Goal: Task Accomplishment & Management: Use online tool/utility

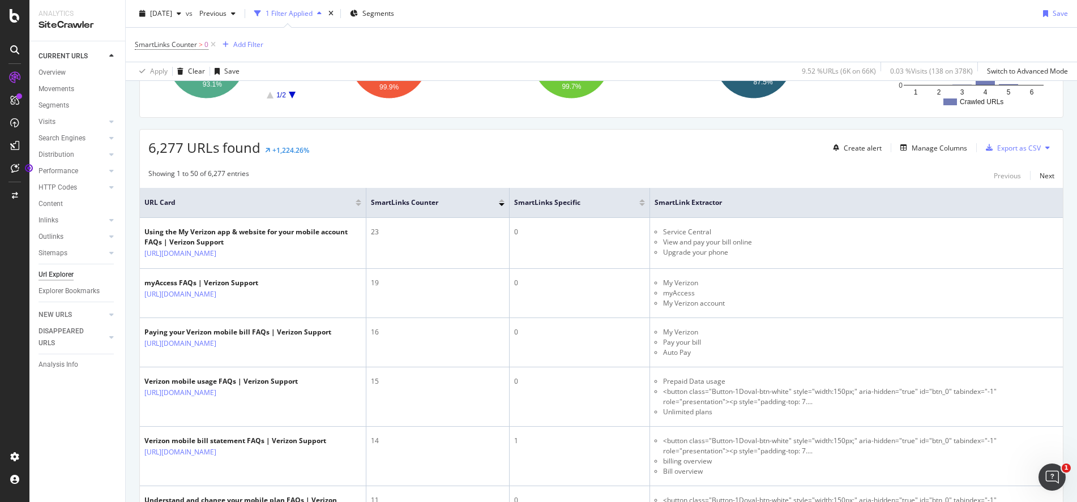
scroll to position [227, 0]
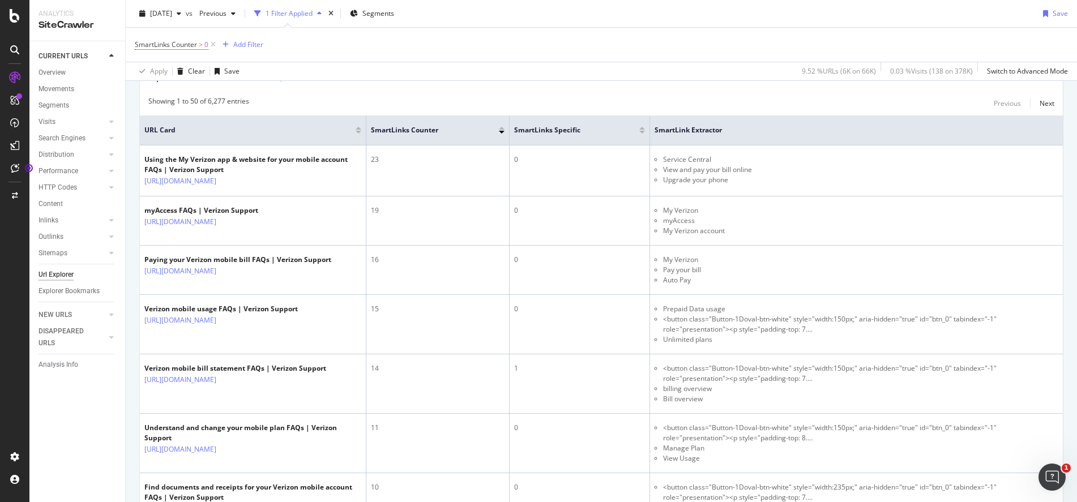
drag, startPoint x: 607, startPoint y: 26, endPoint x: 670, endPoint y: 7, distance: 65.6
click at [607, 26] on div "[DATE] vs Previous 1 Filter Applied Segments Save" at bounding box center [602, 16] width 952 height 23
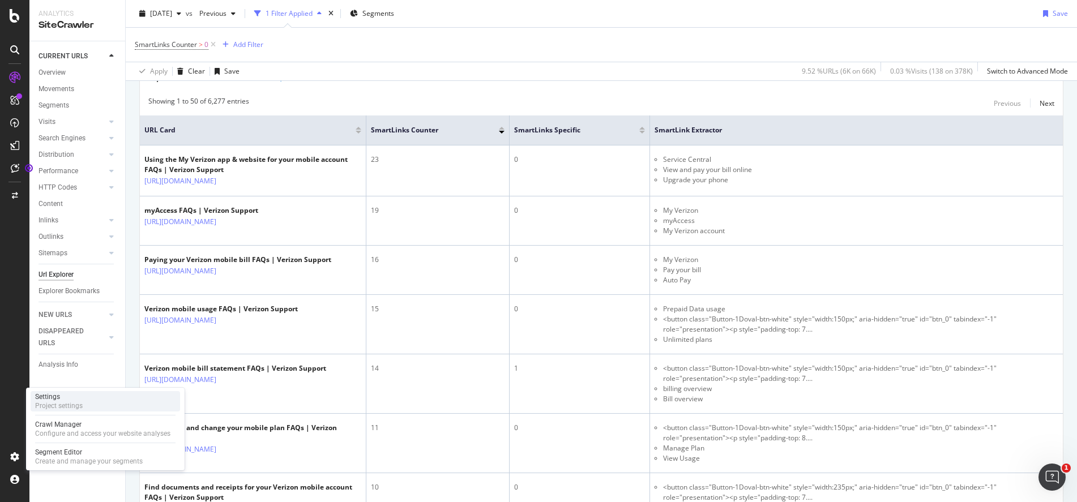
click at [91, 403] on div "Settings Project settings" at bounding box center [106, 401] width 150 height 20
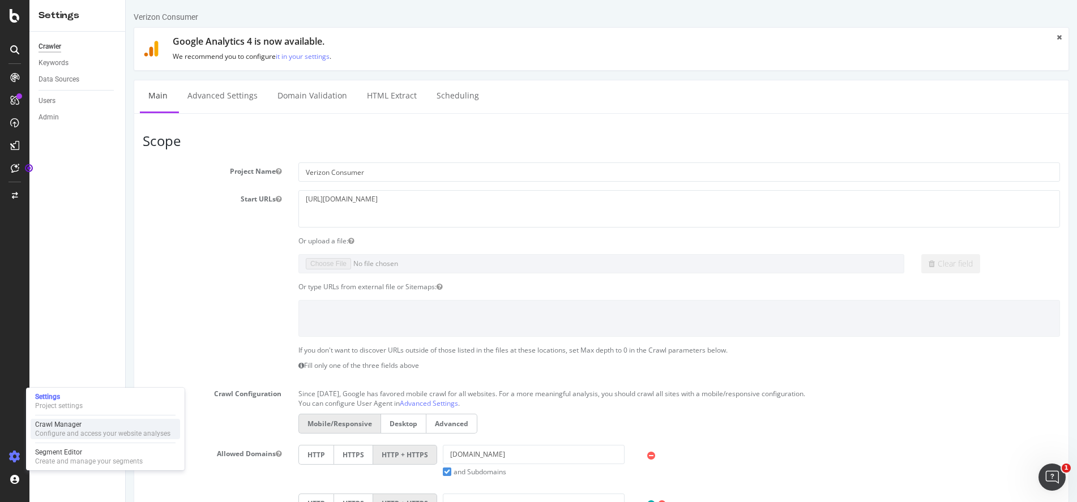
click at [101, 427] on div "Crawl Manager" at bounding box center [102, 424] width 135 height 9
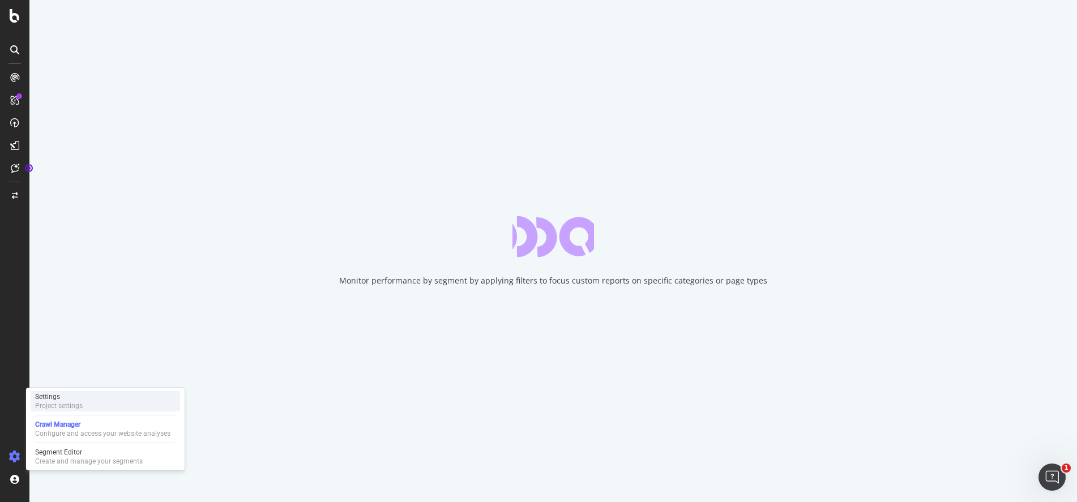
click at [75, 410] on div "Project settings" at bounding box center [59, 406] width 48 height 9
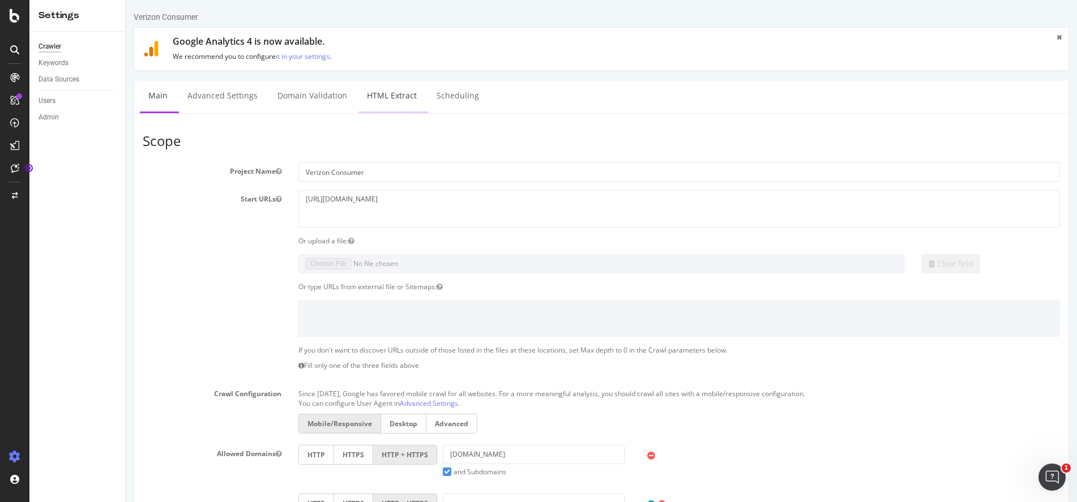
click at [395, 95] on link "HTML Extract" at bounding box center [392, 95] width 67 height 31
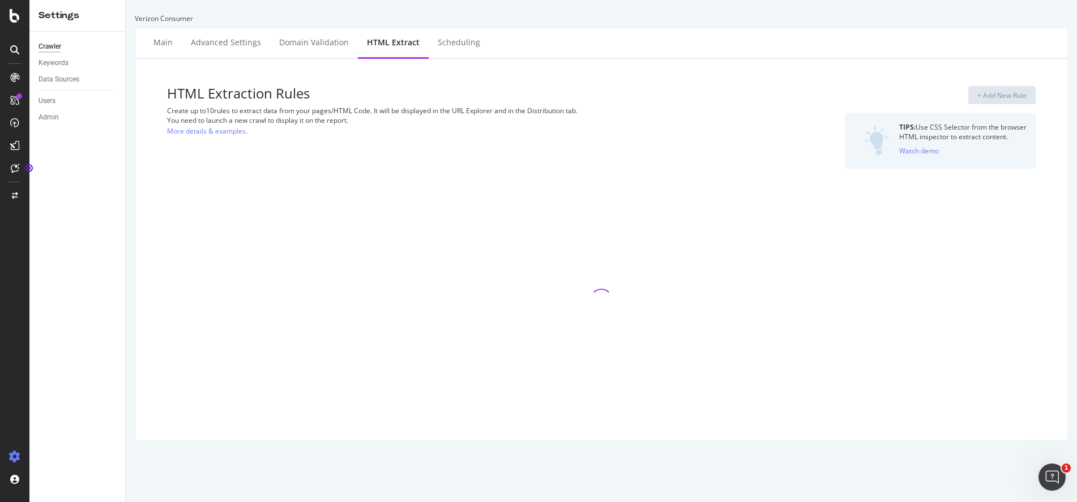
select select "count"
select select "exist"
select select "list"
select select "count"
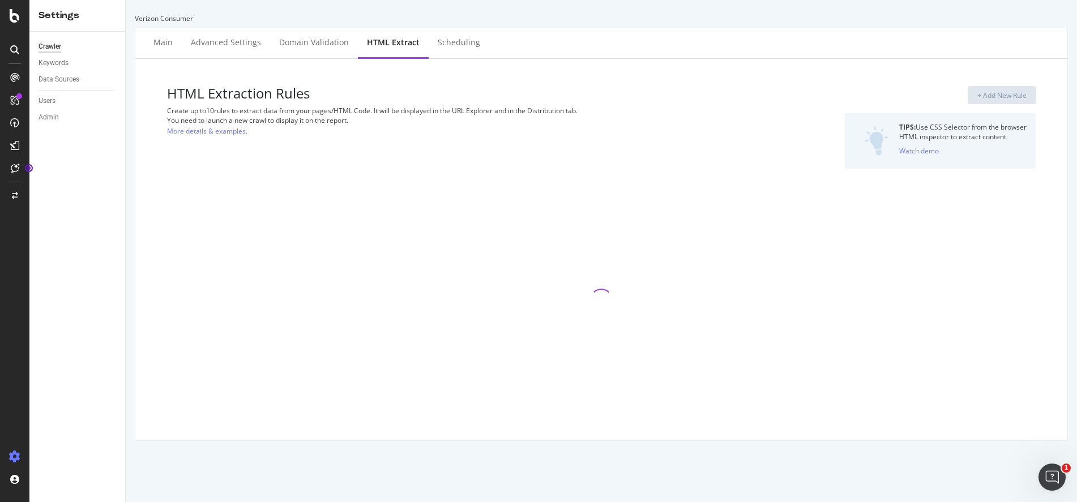
select select "count"
select select "exist"
select select "count"
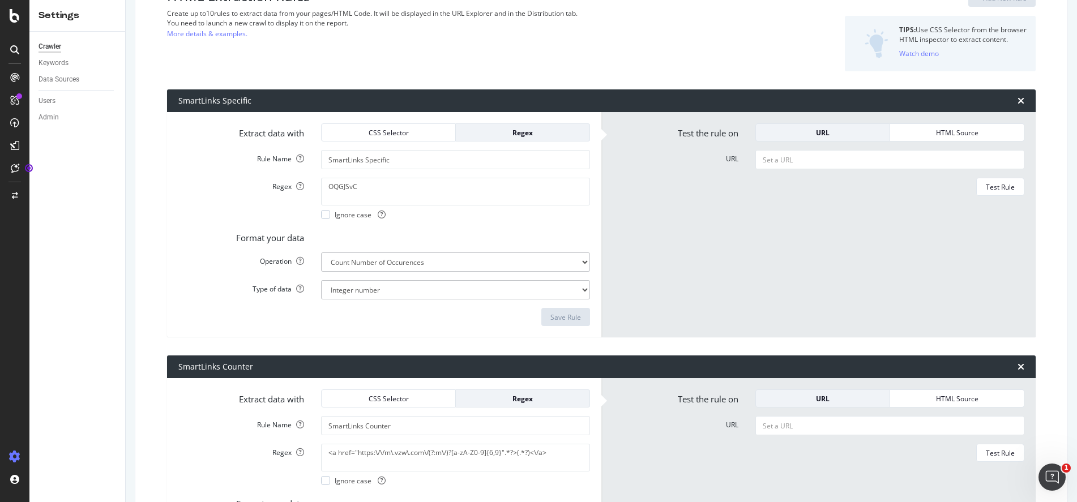
scroll to position [113, 0]
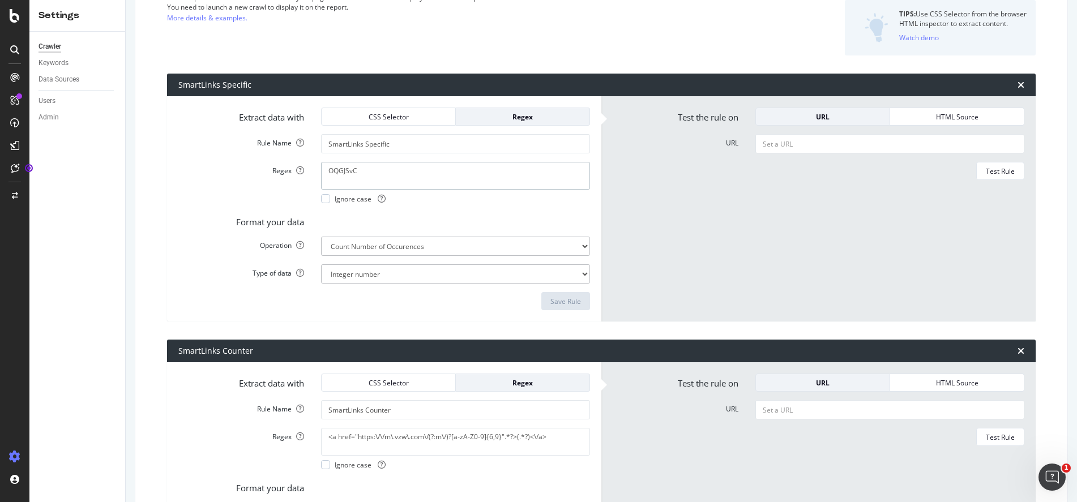
drag, startPoint x: 381, startPoint y: 179, endPoint x: 315, endPoint y: 171, distance: 66.2
click at [315, 171] on div "OQGJSvC Ignore case" at bounding box center [456, 182] width 286 height 41
click at [664, 178] on div "Test Rule" at bounding box center [819, 171] width 412 height 18
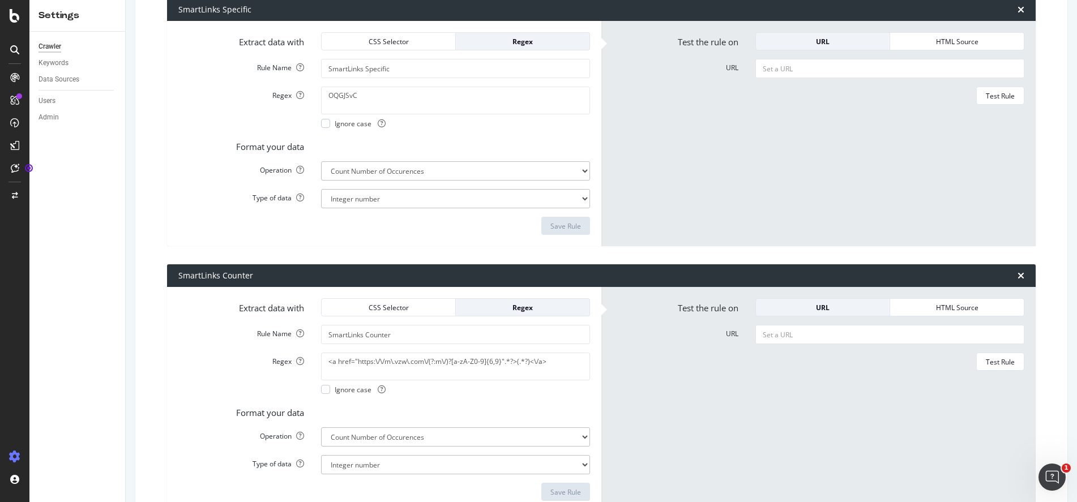
scroll to position [170, 0]
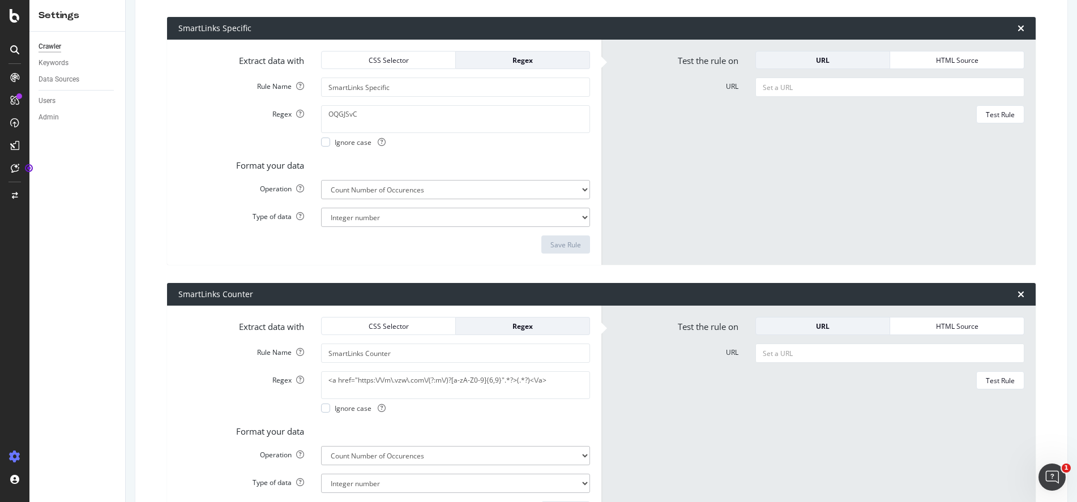
click at [791, 197] on form "Test the rule on URL HTML Source URL Test Rule" at bounding box center [819, 152] width 412 height 203
click at [730, 181] on form "Test the rule on URL HTML Source URL Test Rule" at bounding box center [819, 152] width 412 height 203
click at [830, 88] on input "URL" at bounding box center [890, 87] width 269 height 19
paste input "[URL][DOMAIN_NAME]"
type input "[URL][DOMAIN_NAME]"
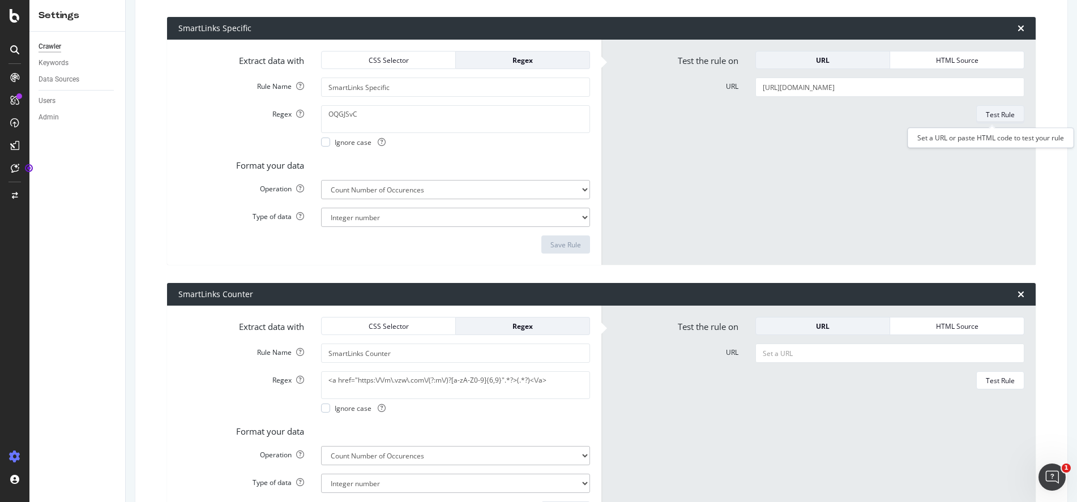
click at [991, 116] on div "Test Rule" at bounding box center [1000, 115] width 29 height 10
click at [813, 351] on input "URL" at bounding box center [890, 353] width 269 height 19
paste input "[URL][DOMAIN_NAME]"
type input "[URL][DOMAIN_NAME]"
click at [1000, 381] on div "Test Rule" at bounding box center [1000, 381] width 29 height 10
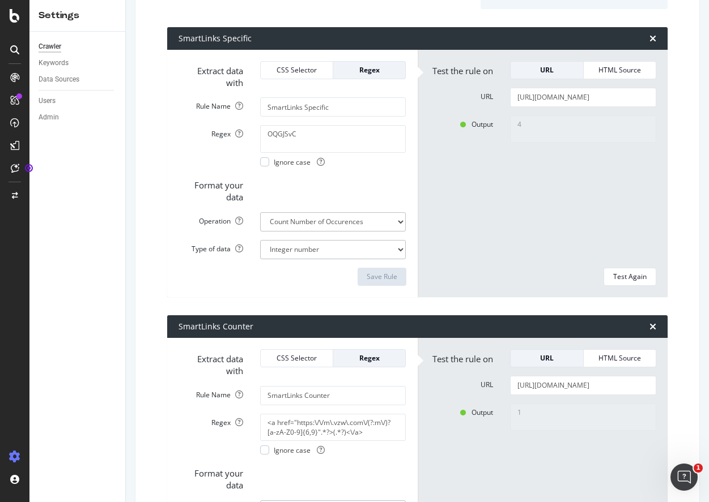
scroll to position [180, 0]
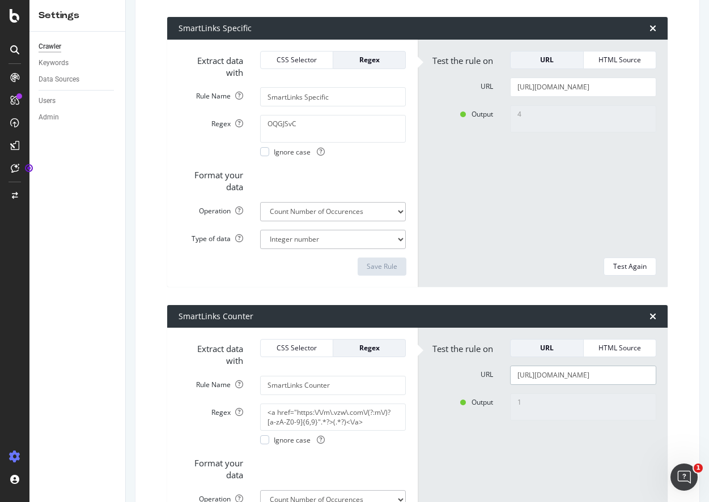
click at [593, 380] on input "[URL][DOMAIN_NAME]" at bounding box center [583, 375] width 146 height 19
click at [314, 121] on textarea "OQGJSvC" at bounding box center [333, 128] width 146 height 27
click at [330, 423] on textarea "<a href="https:\/\/m\.vzw\.com\/(?:m\/)?[a-zA-Z0-9]{6,9}".*?>(.*?)<\/a>" at bounding box center [333, 417] width 146 height 27
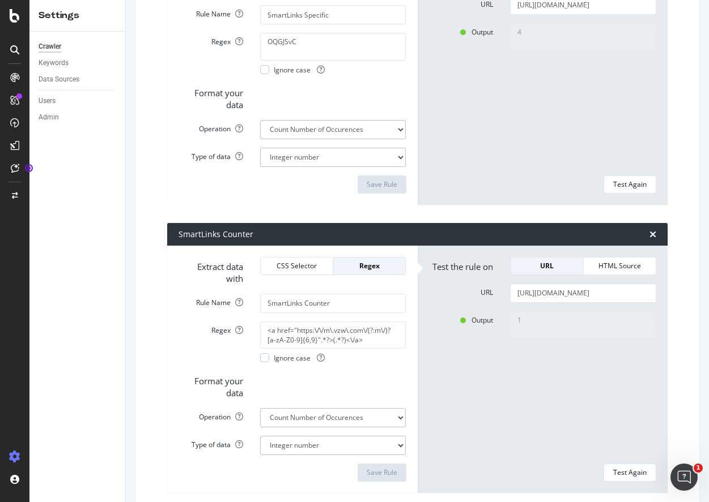
scroll to position [293, 0]
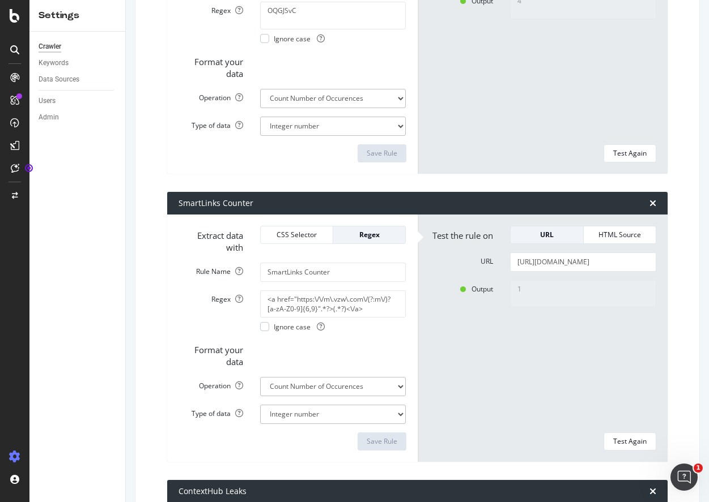
click at [485, 97] on div "Output 4" at bounding box center [542, 64] width 245 height 144
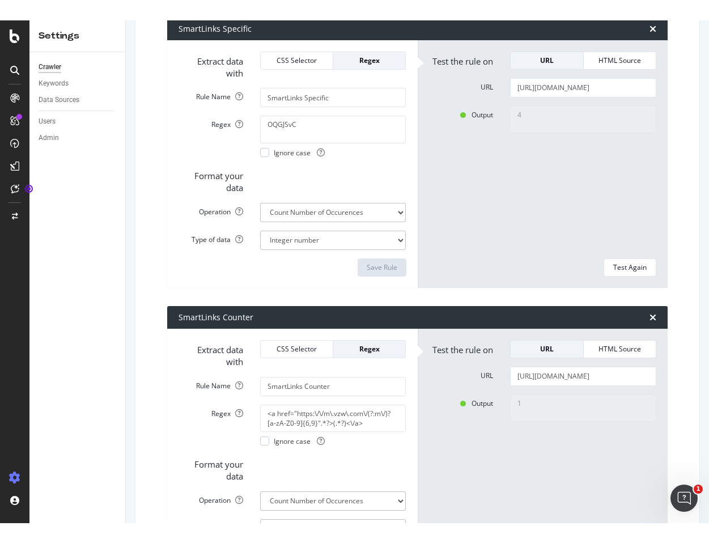
scroll to position [180, 0]
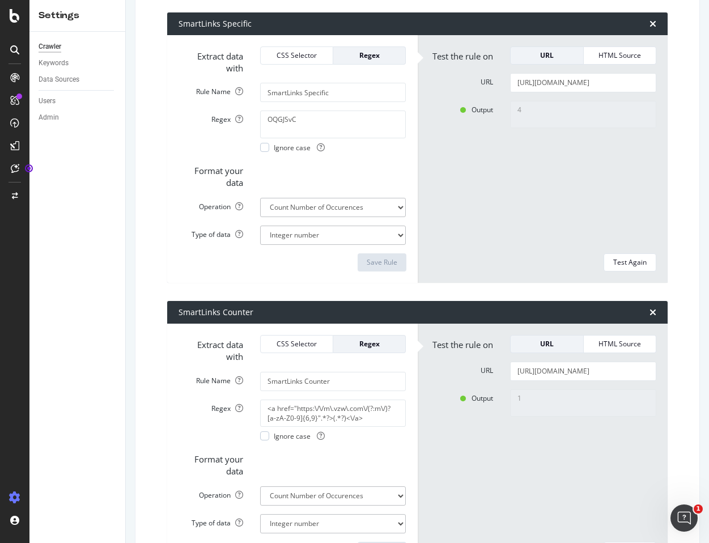
drag, startPoint x: 668, startPoint y: 333, endPoint x: 668, endPoint y: 342, distance: 9.6
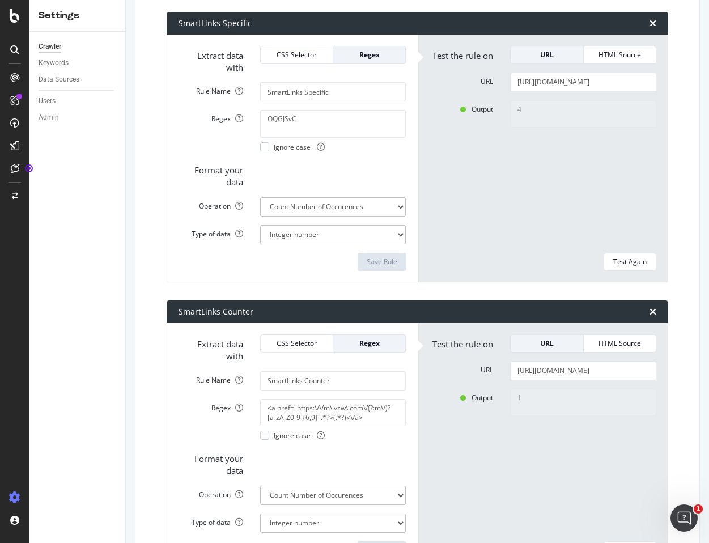
click at [274, 407] on textarea "<a href="https:\/\/m\.vzw\.com\/(?:m\/)?[a-zA-Z0-9]{6,9}".*?>(.*?)<\/a>" at bounding box center [333, 412] width 146 height 27
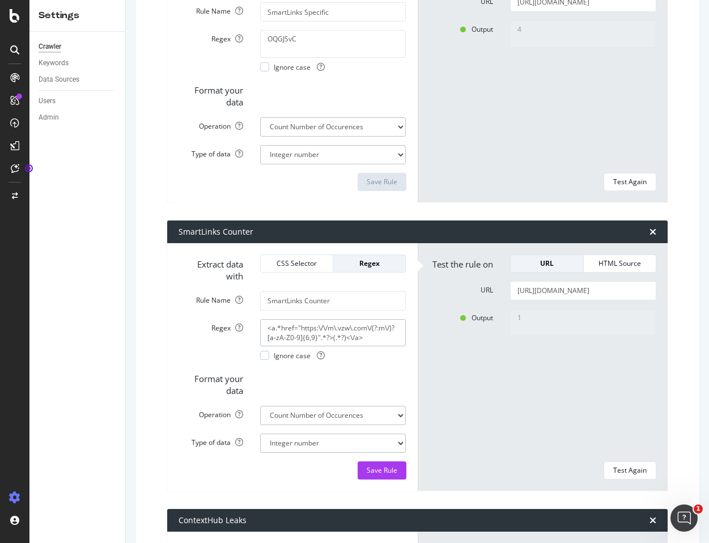
scroll to position [299, 0]
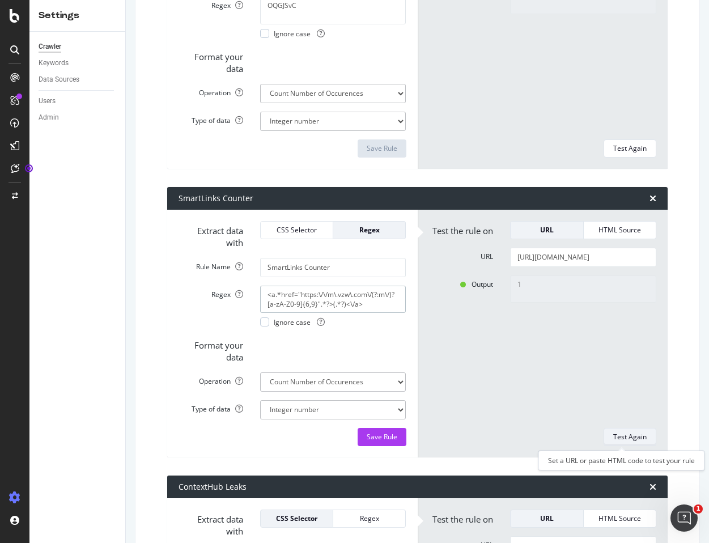
type textarea "<a.*href="https:\/\/m\.vzw\.com\/(?:m\/)?[a-zA-Z0-9]{6,9}".*?>(.*?)<\/a>"
click at [604, 434] on button "Test Again" at bounding box center [629, 437] width 53 height 18
click at [614, 432] on div "Test Again" at bounding box center [629, 437] width 33 height 10
click at [538, 360] on div "1" at bounding box center [582, 347] width 163 height 144
click at [542, 288] on textarea "1" at bounding box center [583, 288] width 146 height 27
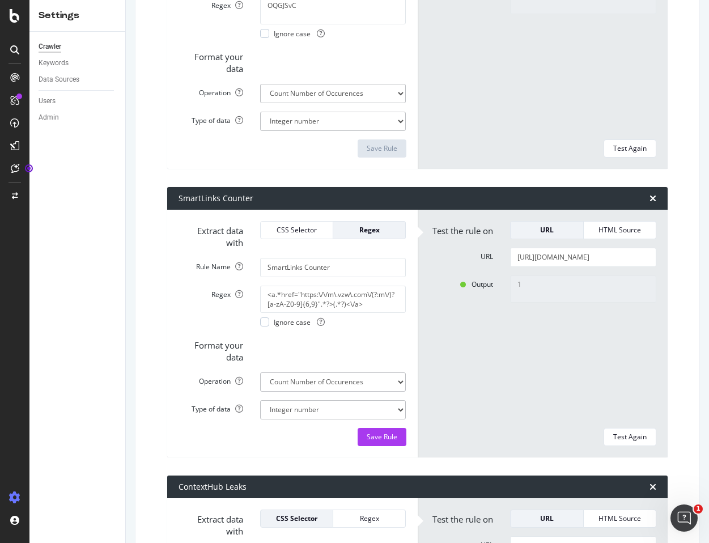
click at [518, 344] on div "1" at bounding box center [582, 347] width 163 height 144
click at [516, 354] on div "1" at bounding box center [582, 347] width 163 height 144
click at [549, 352] on div "1" at bounding box center [582, 347] width 163 height 144
click at [582, 341] on div "1" at bounding box center [582, 347] width 163 height 144
click at [541, 325] on div "1" at bounding box center [582, 347] width 163 height 144
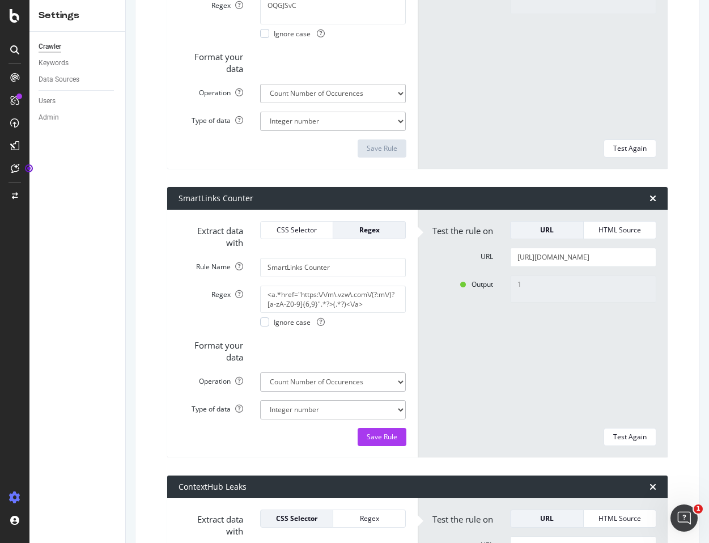
click at [548, 328] on div "1" at bounding box center [582, 347] width 163 height 144
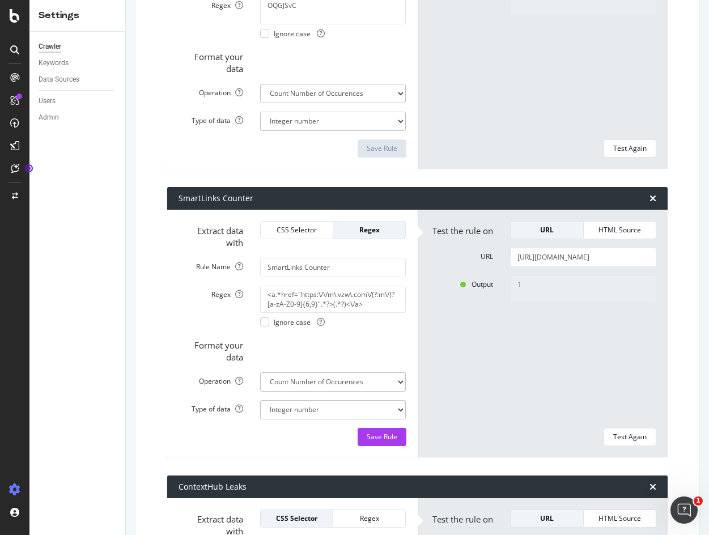
click at [565, 356] on div "1" at bounding box center [582, 347] width 163 height 144
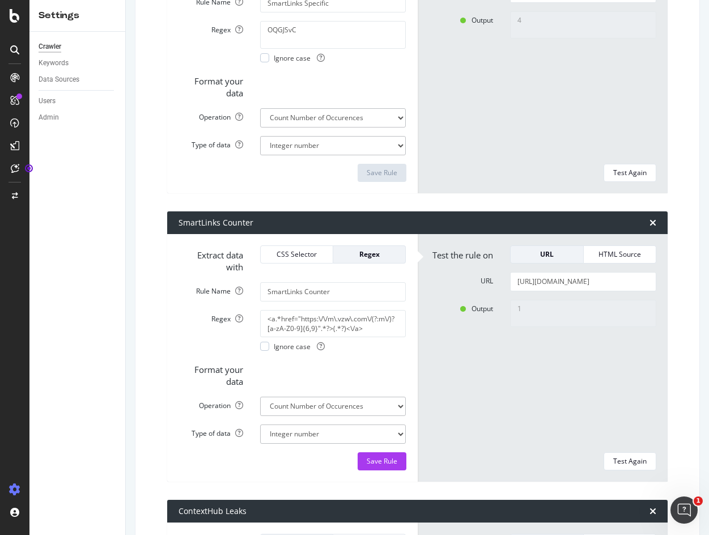
scroll to position [242, 0]
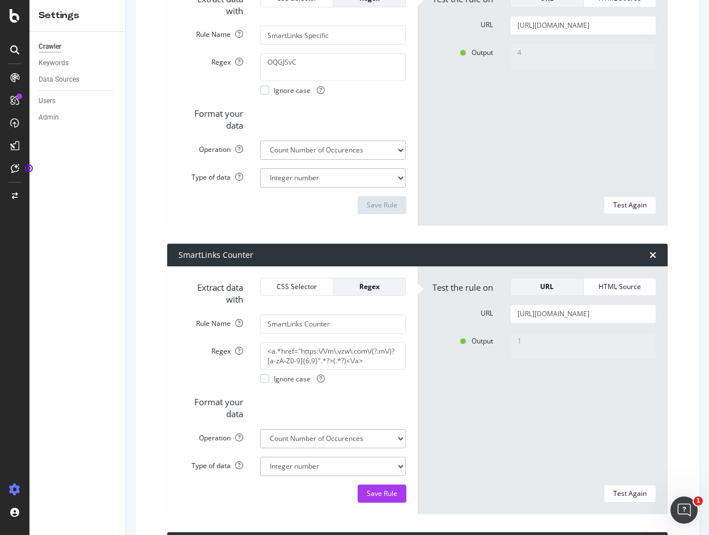
click at [547, 385] on div "1" at bounding box center [582, 404] width 163 height 144
click at [552, 396] on div "1" at bounding box center [582, 404] width 163 height 144
click at [550, 402] on div "1" at bounding box center [582, 404] width 163 height 144
click at [535, 133] on div "4" at bounding box center [582, 116] width 163 height 144
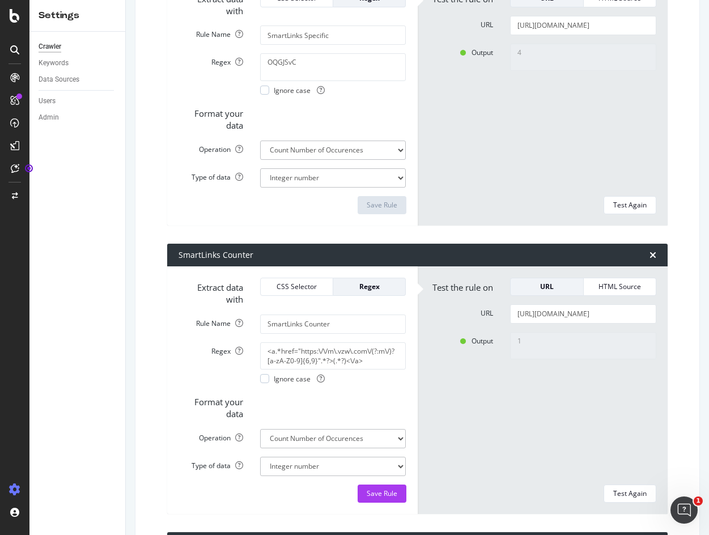
click at [483, 137] on div "Output 4" at bounding box center [542, 116] width 245 height 144
click at [592, 110] on div "4" at bounding box center [582, 116] width 163 height 144
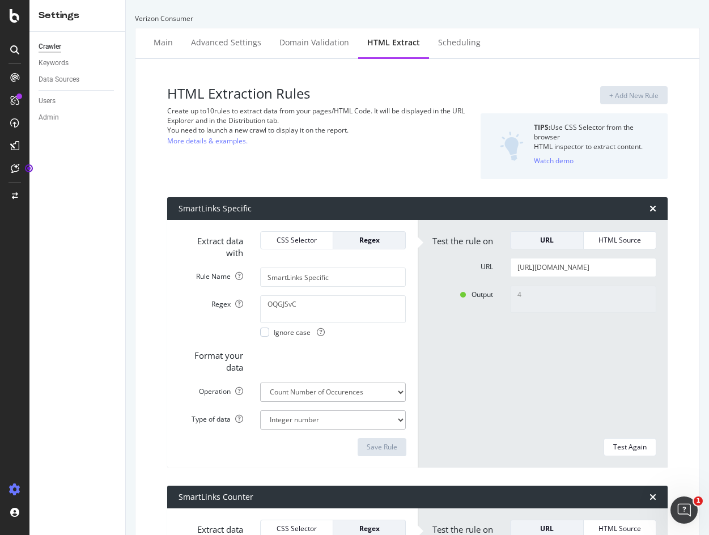
drag, startPoint x: 144, startPoint y: 178, endPoint x: 146, endPoint y: 151, distance: 26.7
click at [84, 175] on div "CustomReports" at bounding box center [70, 174] width 56 height 11
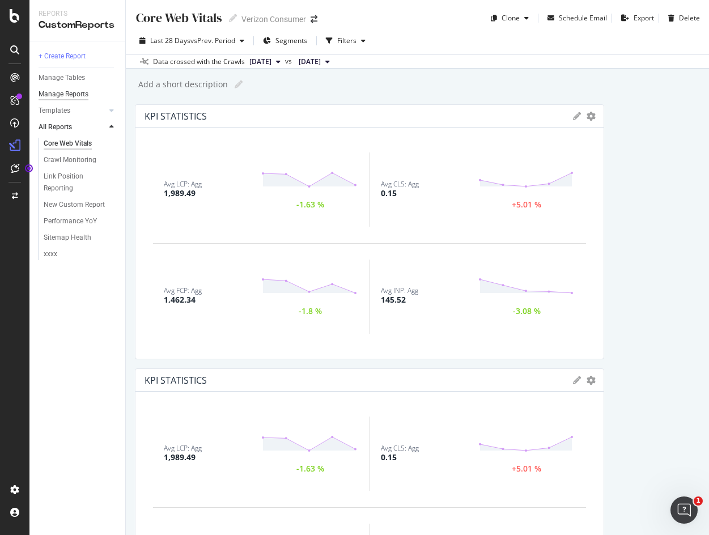
click at [75, 93] on div "Manage Reports" at bounding box center [64, 94] width 50 height 12
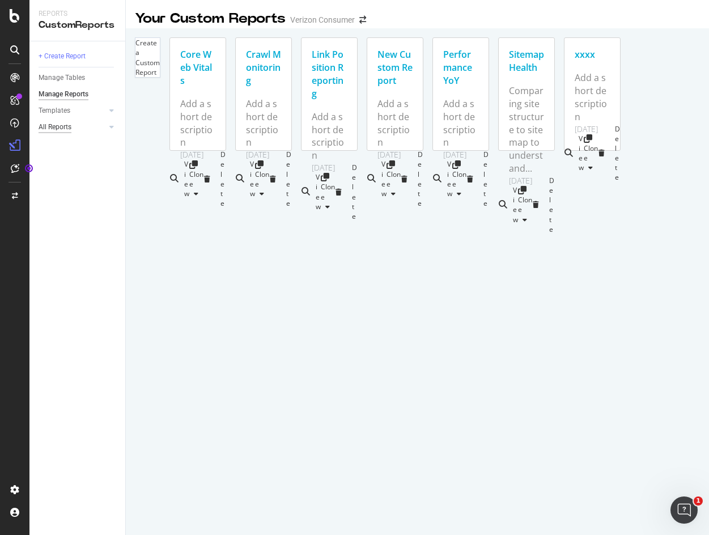
click at [70, 125] on div "All Reports" at bounding box center [55, 127] width 33 height 12
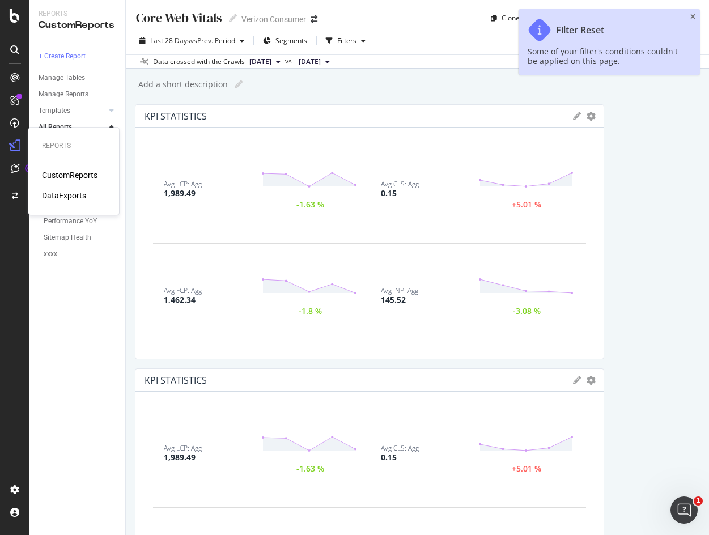
click at [57, 195] on div "DataExports" at bounding box center [64, 195] width 44 height 11
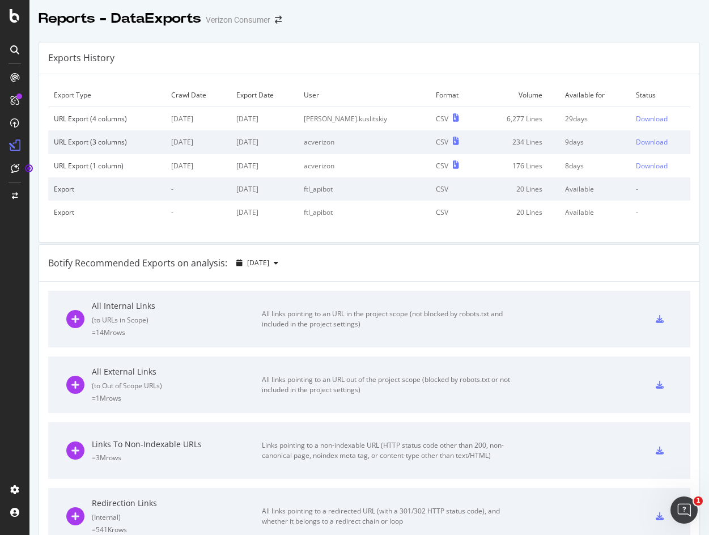
click at [92, 117] on div "URL Export (4 columns)" at bounding box center [107, 119] width 106 height 10
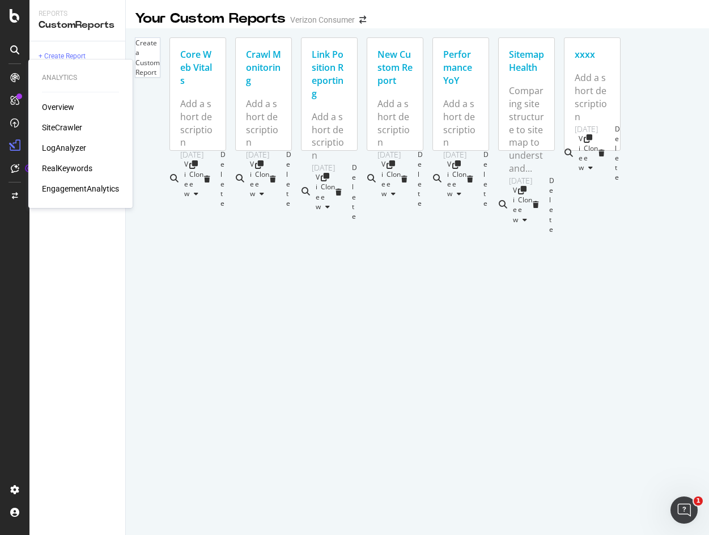
click at [59, 129] on div "SiteCrawler" at bounding box center [62, 127] width 40 height 11
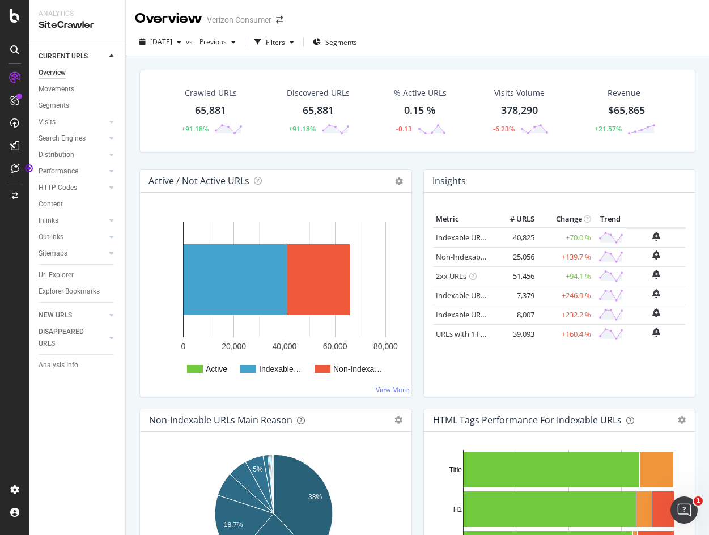
drag, startPoint x: 63, startPoint y: 274, endPoint x: 95, endPoint y: 268, distance: 32.9
click at [63, 274] on div "Url Explorer" at bounding box center [56, 275] width 35 height 12
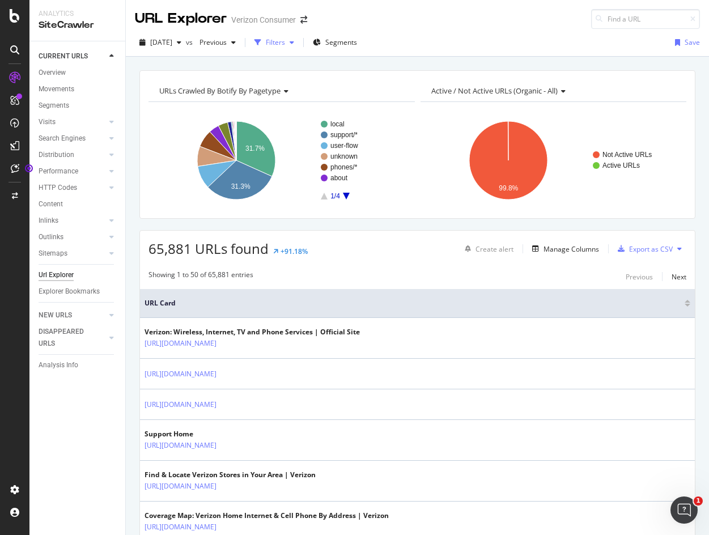
click at [285, 43] on div "Filters" at bounding box center [275, 42] width 19 height 10
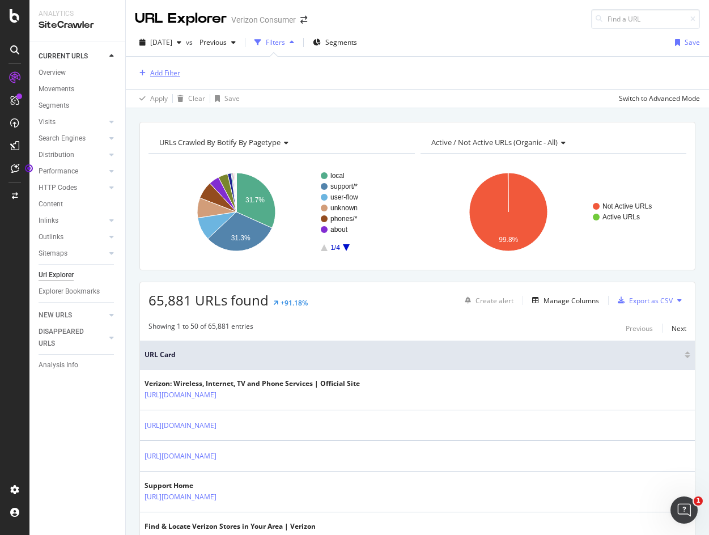
click at [168, 69] on div "Add Filter" at bounding box center [165, 73] width 30 height 10
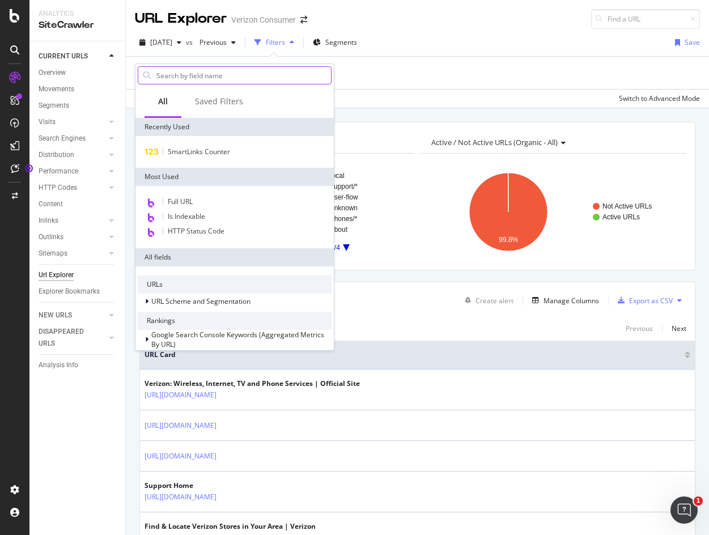
click at [202, 79] on input "text" at bounding box center [243, 75] width 176 height 17
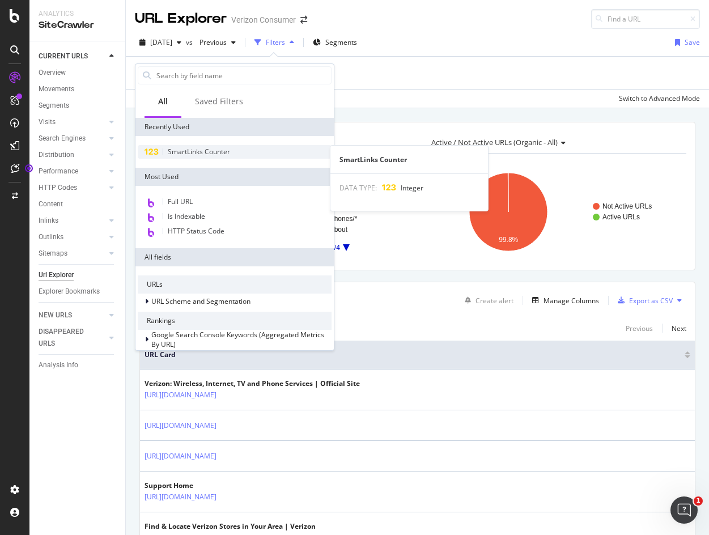
click at [217, 152] on span "SmartLinks Counter" at bounding box center [199, 152] width 62 height 10
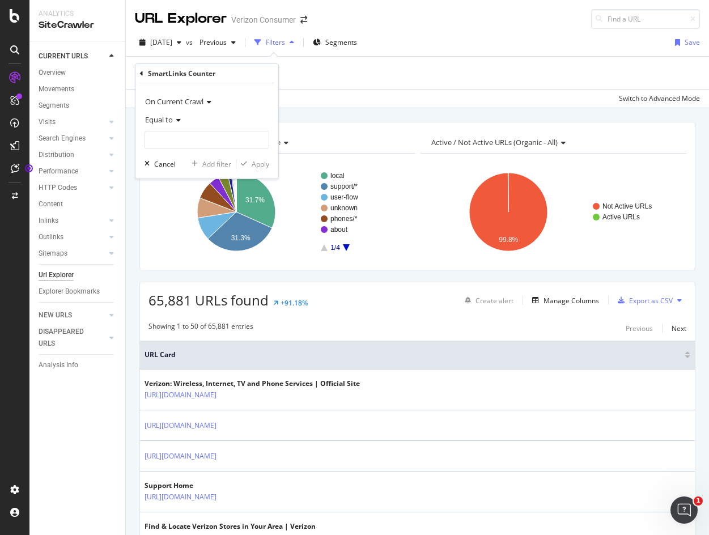
click at [172, 122] on span "Equal to" at bounding box center [159, 119] width 28 height 10
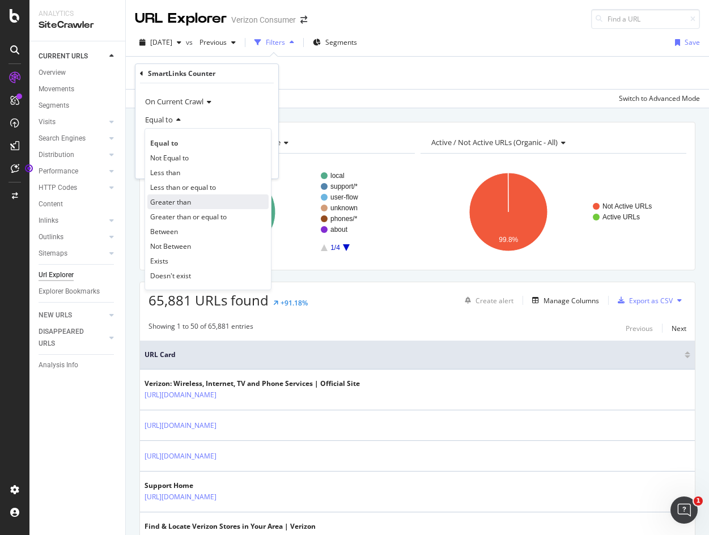
click at [186, 203] on span "Greater than" at bounding box center [170, 202] width 41 height 10
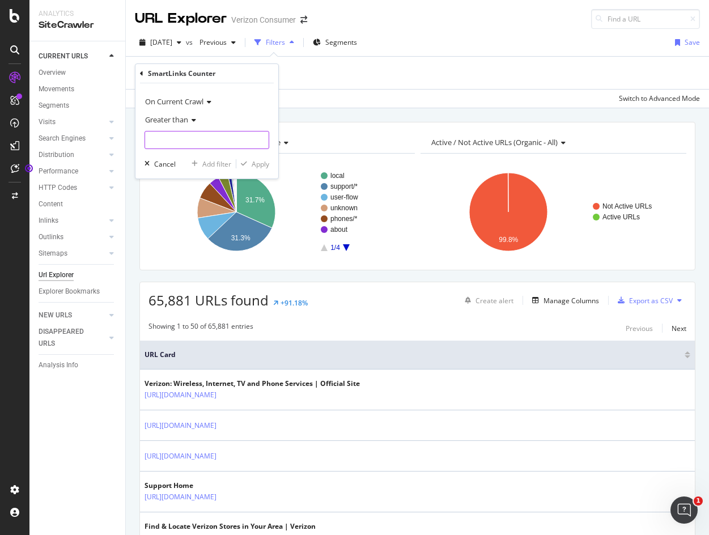
click at [184, 138] on input "number" at bounding box center [206, 140] width 125 height 18
type input "0"
click at [265, 165] on div "Apply" at bounding box center [261, 164] width 18 height 10
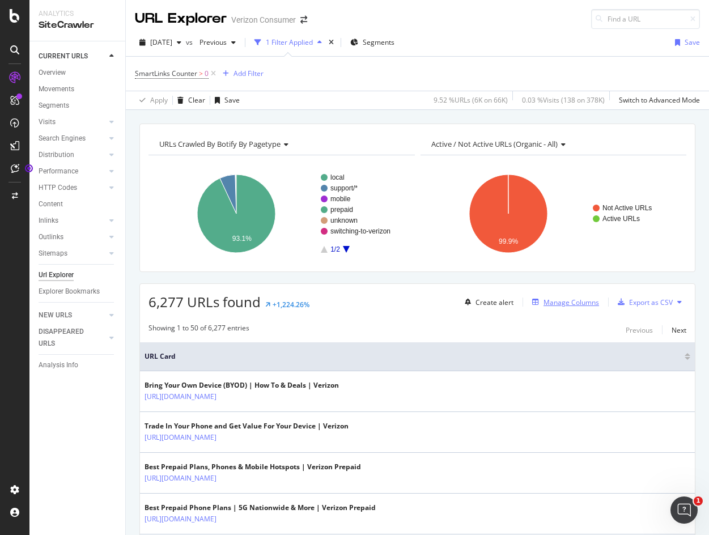
click at [559, 301] on div "Manage Columns" at bounding box center [571, 302] width 56 height 10
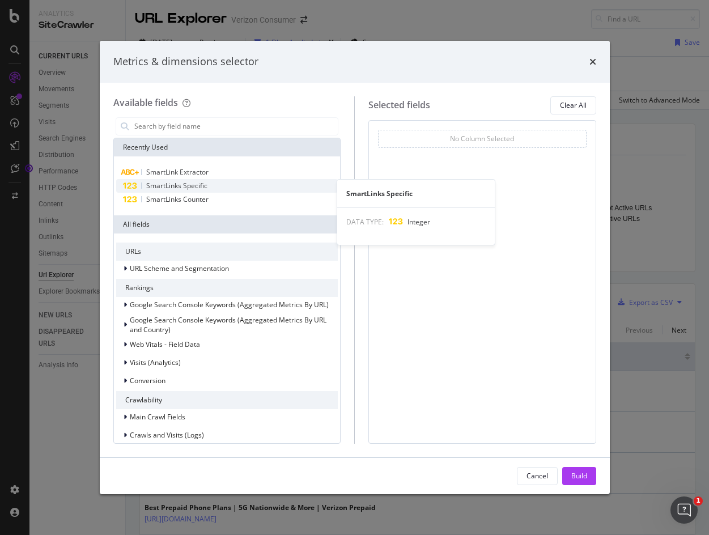
click at [193, 184] on span "SmartLinks Specific" at bounding box center [176, 186] width 61 height 10
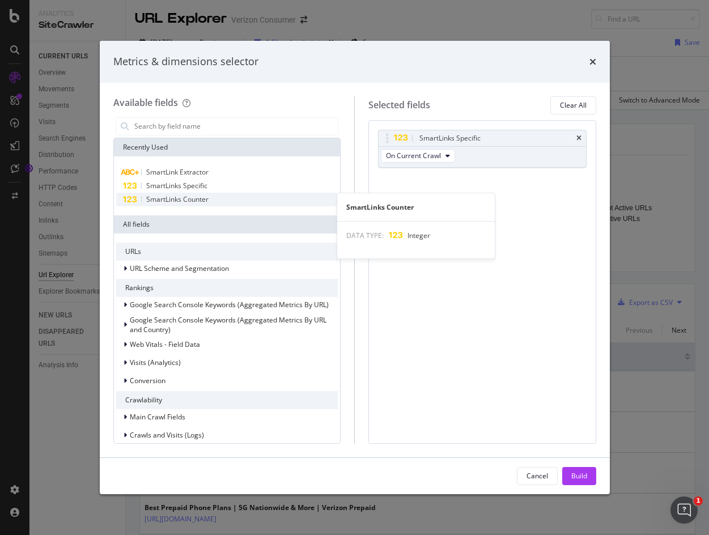
click at [195, 201] on span "SmartLinks Counter" at bounding box center [177, 199] width 62 height 10
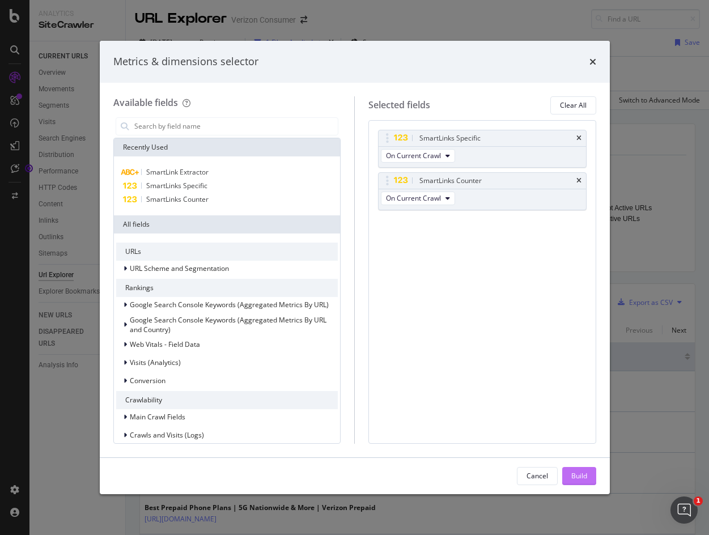
click at [581, 474] on div "Build" at bounding box center [579, 476] width 16 height 10
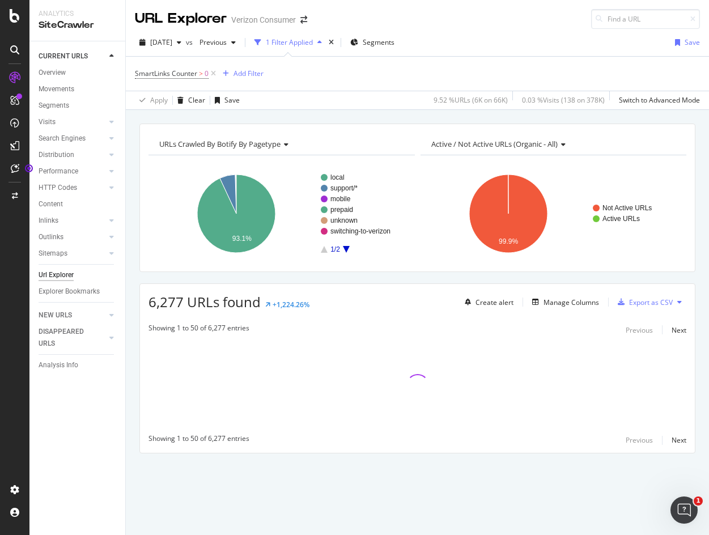
click at [679, 302] on icon at bounding box center [679, 302] width 5 height 7
click at [429, 284] on div "6,277 URLs found +1,224.26% Create alert Manage Columns Export as CSV" at bounding box center [417, 298] width 555 height 28
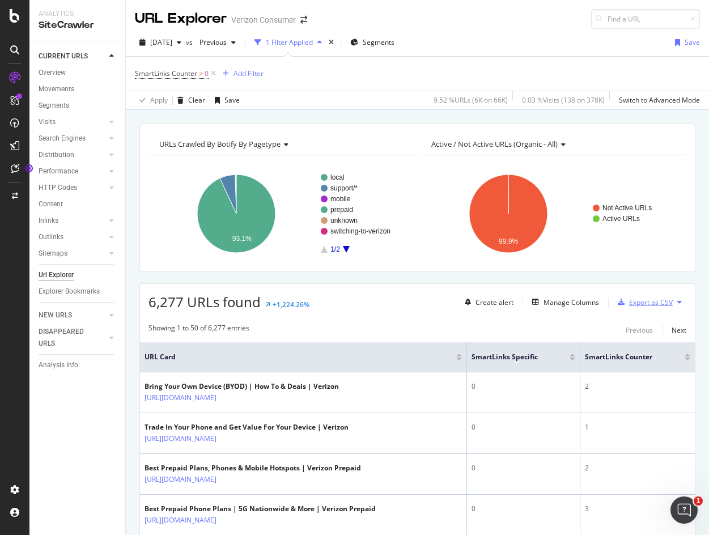
click at [630, 299] on div "Export as CSV" at bounding box center [651, 302] width 44 height 10
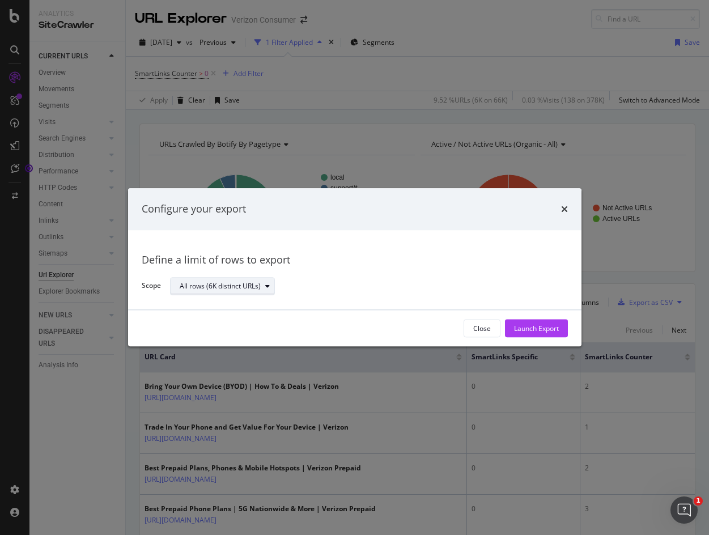
click at [239, 287] on div "All rows (6K distinct URLs)" at bounding box center [220, 286] width 81 height 7
click at [236, 305] on div "All rows (6K distinct URLs)" at bounding box center [228, 305] width 88 height 10
click at [387, 276] on div "All rows (6K distinct URLs)" at bounding box center [364, 286] width 389 height 20
click at [483, 326] on div "Close" at bounding box center [482, 328] width 18 height 10
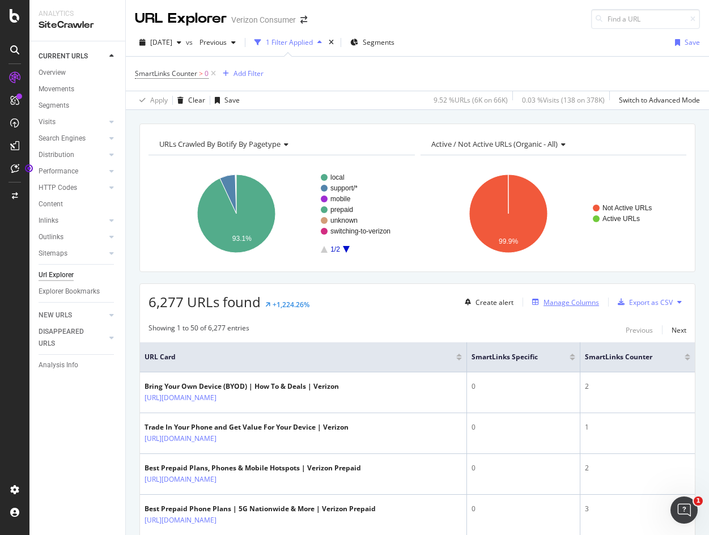
click at [543, 306] on div "Manage Columns" at bounding box center [571, 302] width 56 height 10
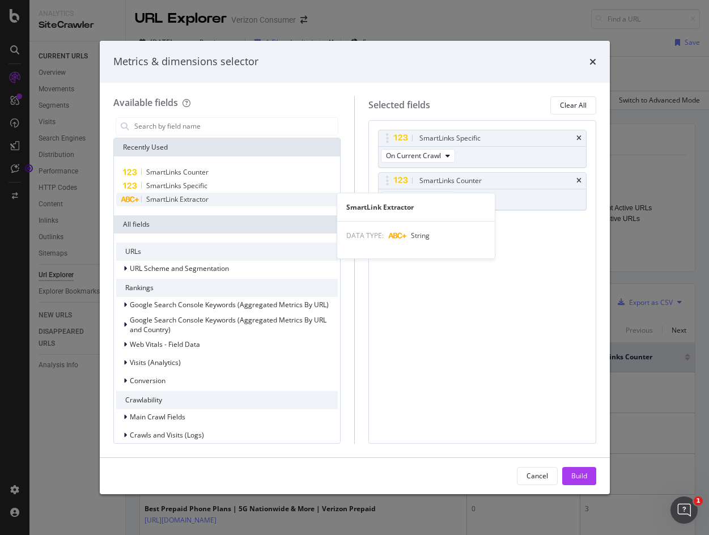
click at [199, 197] on span "SmartLink Extractor" at bounding box center [177, 199] width 62 height 10
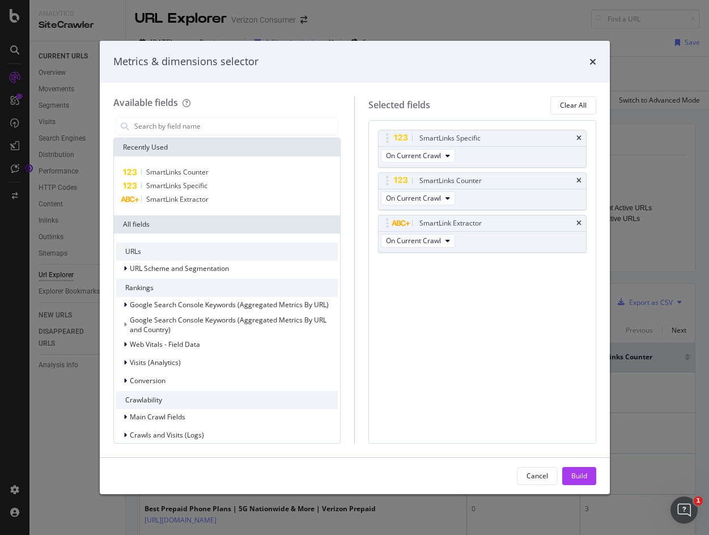
click at [578, 470] on div "Build" at bounding box center [579, 475] width 16 height 17
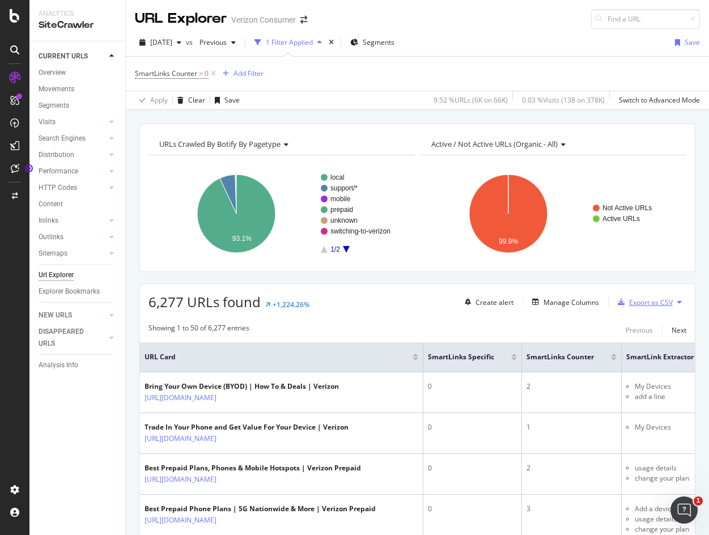
click at [661, 303] on div "Export as CSV" at bounding box center [651, 302] width 44 height 10
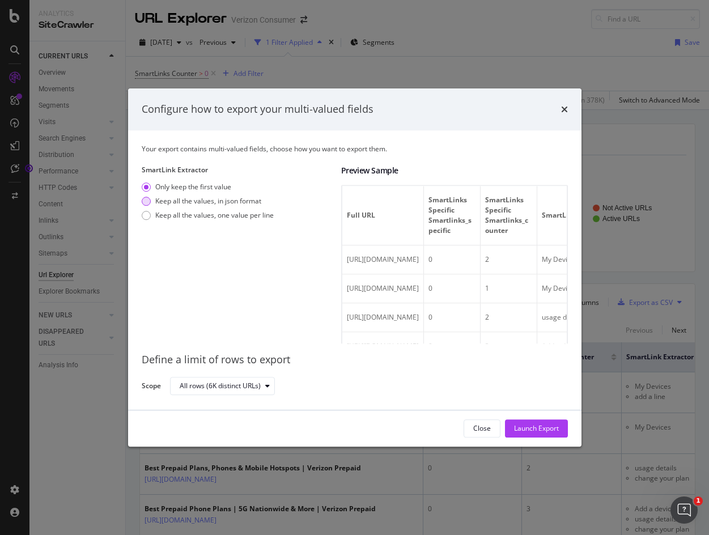
click at [242, 202] on div "Keep all the values, in json format" at bounding box center [208, 201] width 106 height 10
click at [535, 430] on div "Launch Export" at bounding box center [536, 428] width 45 height 10
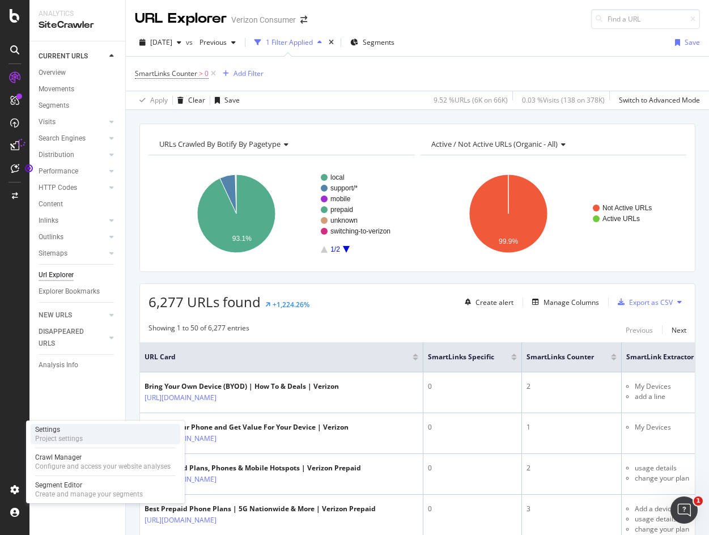
click at [80, 438] on div "Project settings" at bounding box center [59, 438] width 48 height 9
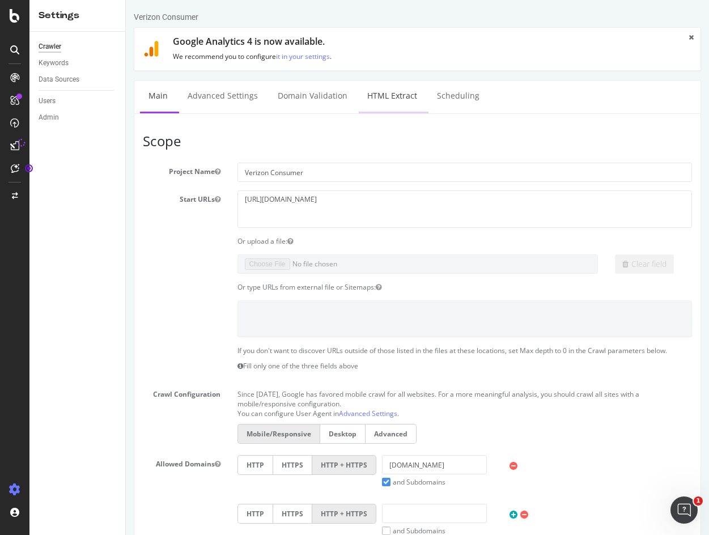
click at [389, 93] on link "HTML Extract" at bounding box center [392, 95] width 67 height 31
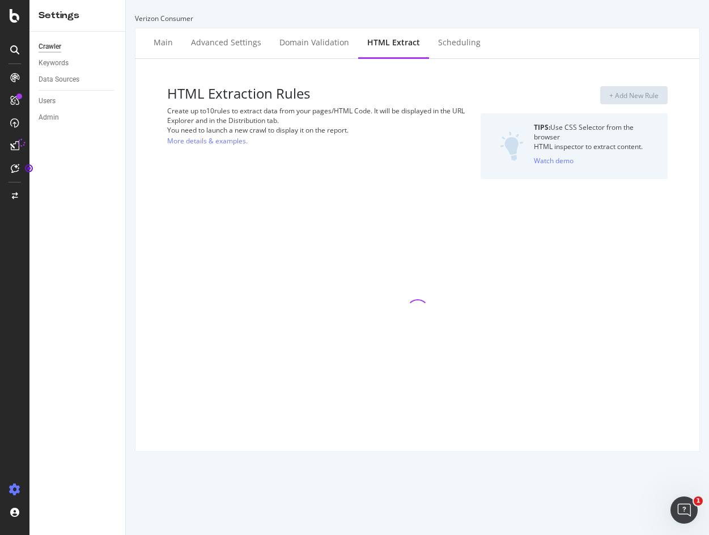
select select "count"
select select "exist"
select select "list"
select select "count"
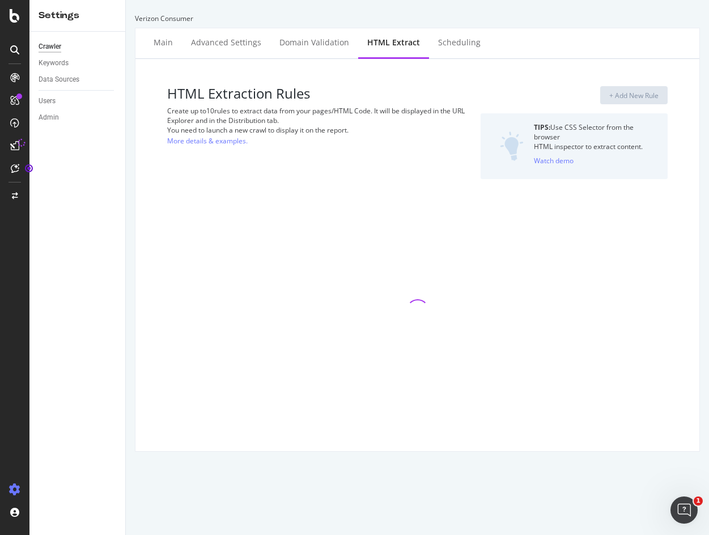
select select "count"
select select "exist"
select select "count"
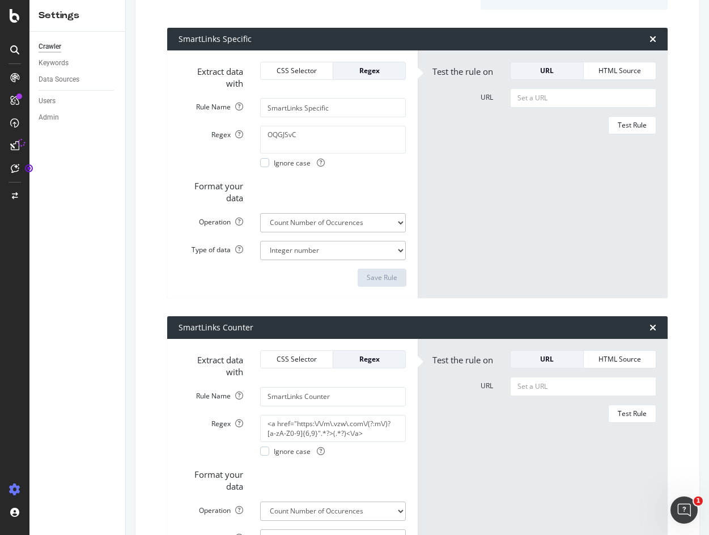
scroll to position [170, 0]
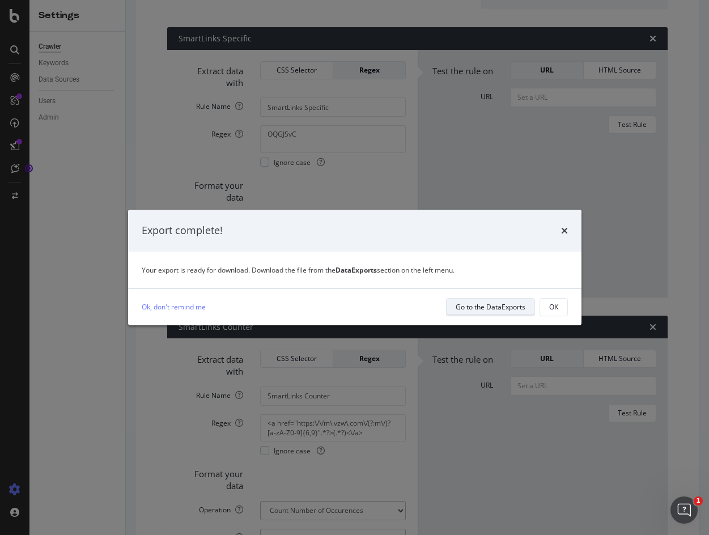
click at [510, 313] on div "Go to the DataExports" at bounding box center [490, 307] width 70 height 16
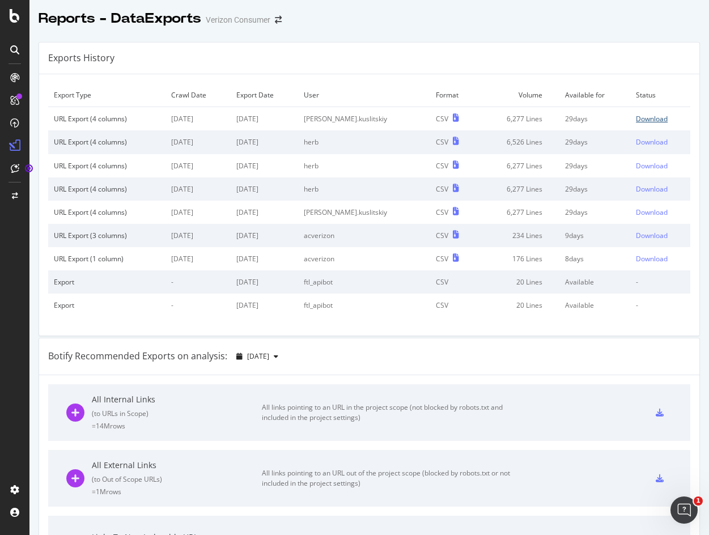
click at [636, 120] on div "Download" at bounding box center [652, 119] width 32 height 10
click at [445, 69] on div "Exports History" at bounding box center [369, 58] width 660 height 32
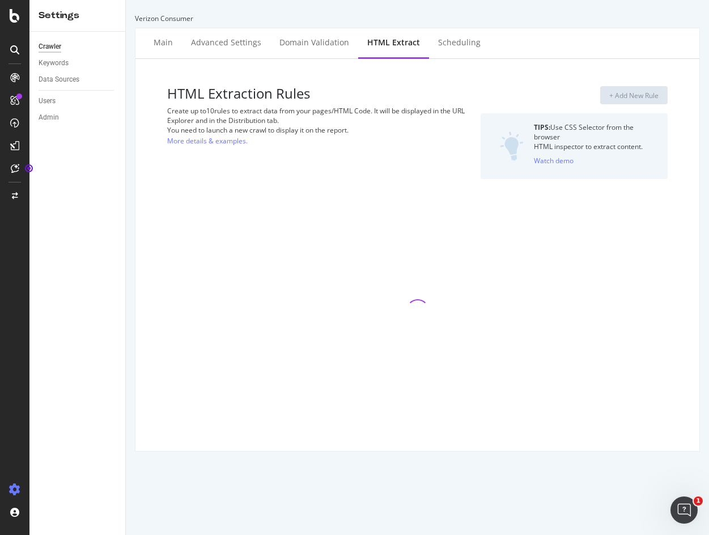
select select "count"
select select "exist"
select select "list"
select select "count"
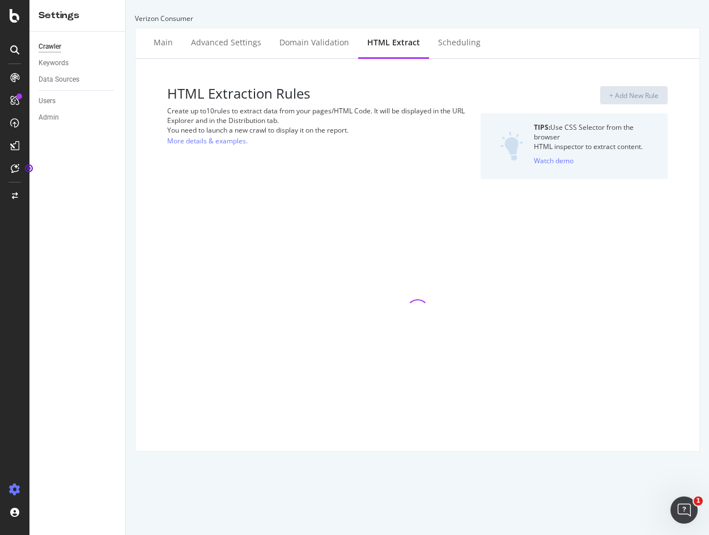
select select "count"
select select "exist"
select select "count"
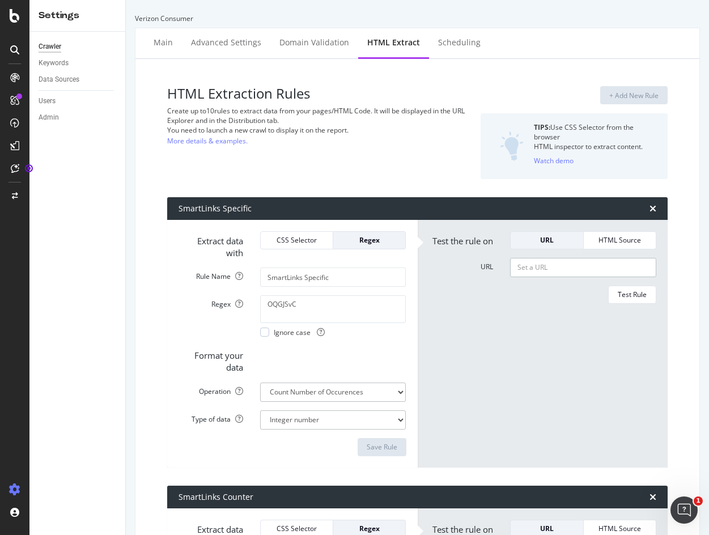
click at [532, 267] on input "URL" at bounding box center [583, 267] width 146 height 19
paste input "[URL][DOMAIN_NAME]"
type input "[URL][DOMAIN_NAME]"
click at [525, 309] on form "Test the rule on URL HTML Source URL [URL][DOMAIN_NAME] Test Rule" at bounding box center [543, 343] width 228 height 225
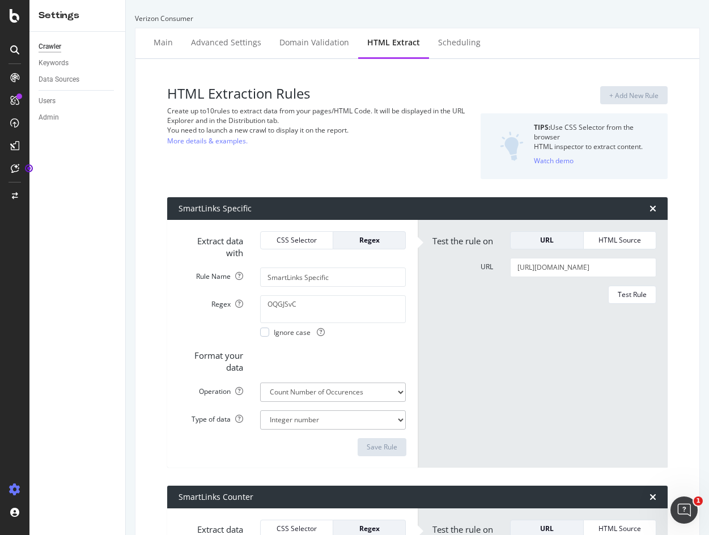
scroll to position [0, 0]
click at [617, 296] on div "Test Rule" at bounding box center [631, 294] width 29 height 10
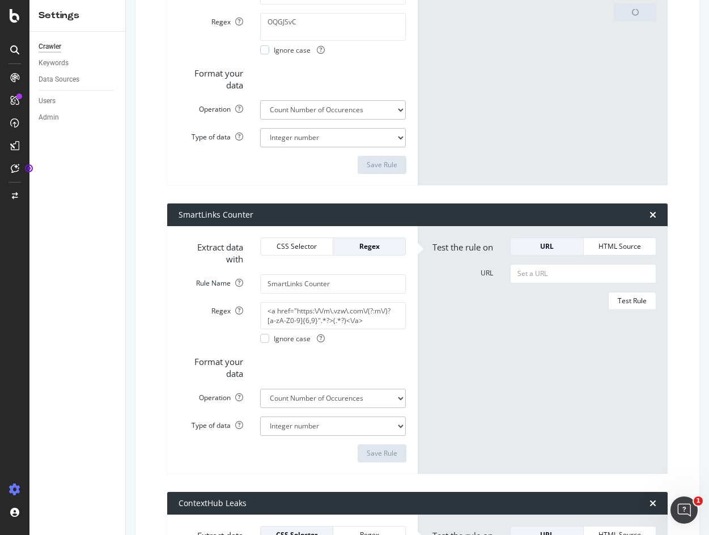
scroll to position [283, 0]
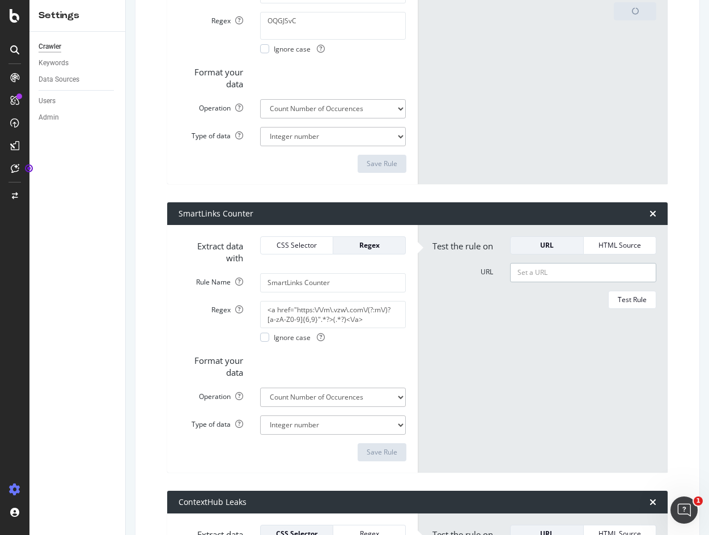
click at [554, 272] on input "URL" at bounding box center [583, 272] width 146 height 19
paste input "[URL][DOMAIN_NAME]"
type input "[URL][DOMAIN_NAME]"
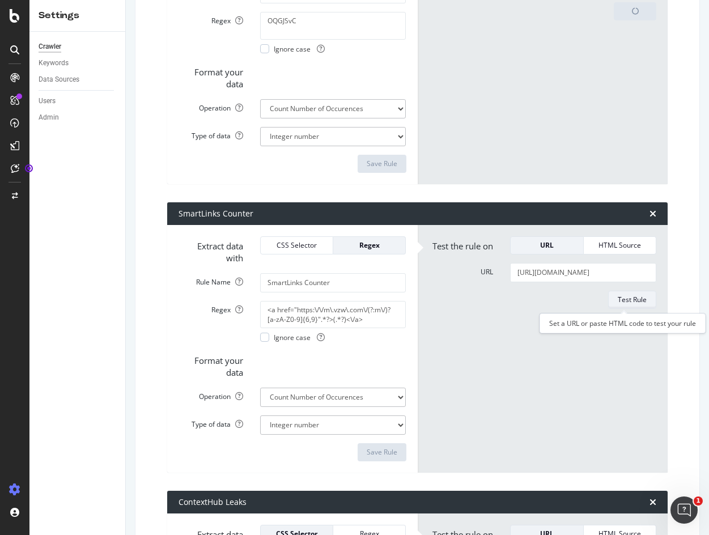
click at [617, 297] on div "Test Rule" at bounding box center [631, 300] width 29 height 10
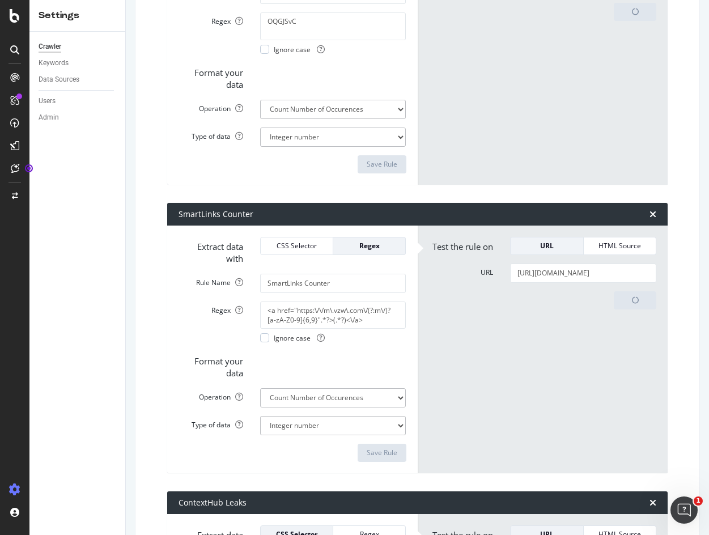
scroll to position [283, 0]
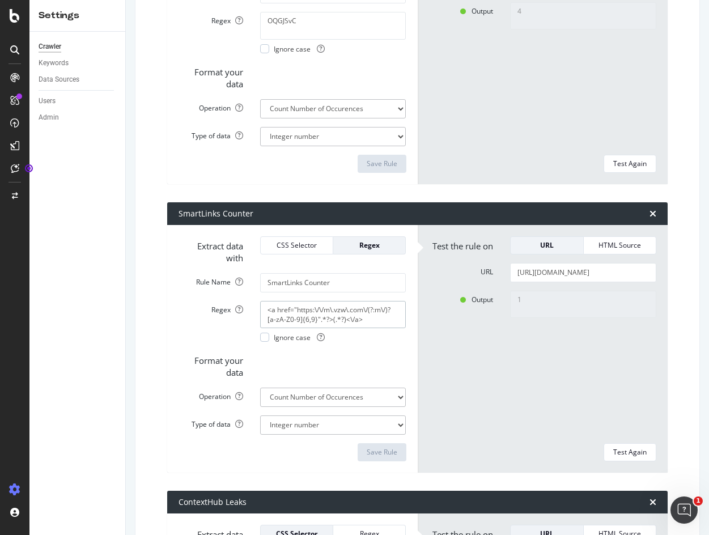
drag, startPoint x: 274, startPoint y: 309, endPoint x: 256, endPoint y: 306, distance: 18.4
click at [256, 306] on div "<a href="https:\/\/m\.vzw\.com\/(?:m\/)?[a-zA-Z0-9]{6,9}".*?>(.*?)<\/a> Ignore …" at bounding box center [333, 321] width 163 height 41
click at [625, 451] on div "Test Again" at bounding box center [629, 452] width 33 height 10
click at [543, 383] on div "15" at bounding box center [582, 363] width 163 height 144
click at [264, 308] on textarea "href="https:\/\/m\.vzw\.com\/(?:m\/)?[a-zA-Z0-9]{6,9}".*?>(.*?)<\/a>" at bounding box center [333, 314] width 146 height 27
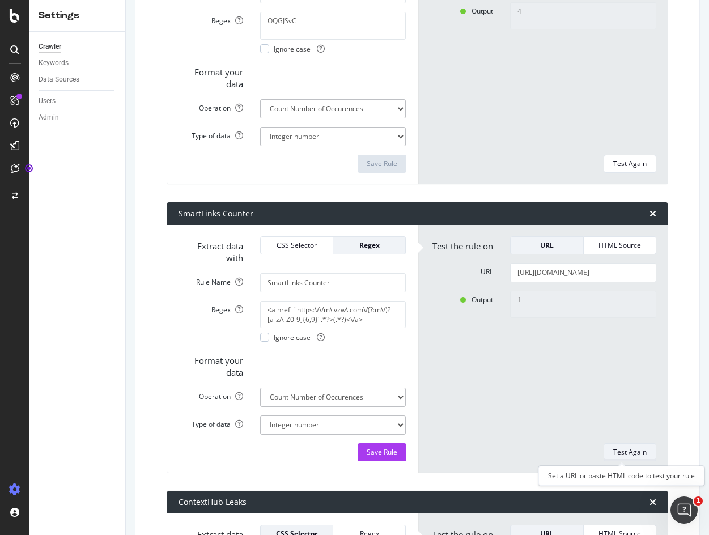
click at [625, 448] on div "Test Again" at bounding box center [629, 452] width 33 height 10
drag, startPoint x: 275, startPoint y: 310, endPoint x: 256, endPoint y: 310, distance: 19.3
click at [256, 310] on div "<a href="https:\/\/m\.vzw\.com\/(?:m\/)?[a-zA-Z0-9]{6,9}".*?>(.*?)<\/a> Ignore …" at bounding box center [333, 321] width 163 height 41
click at [275, 312] on textarea "<a href="https:\/\/m\.vzw\.com\/(?:m\/)?[a-zA-Z0-9]{6,9}".*?>(.*?)<\/a>" at bounding box center [333, 314] width 146 height 27
drag, startPoint x: 274, startPoint y: 309, endPoint x: 263, endPoint y: 309, distance: 11.3
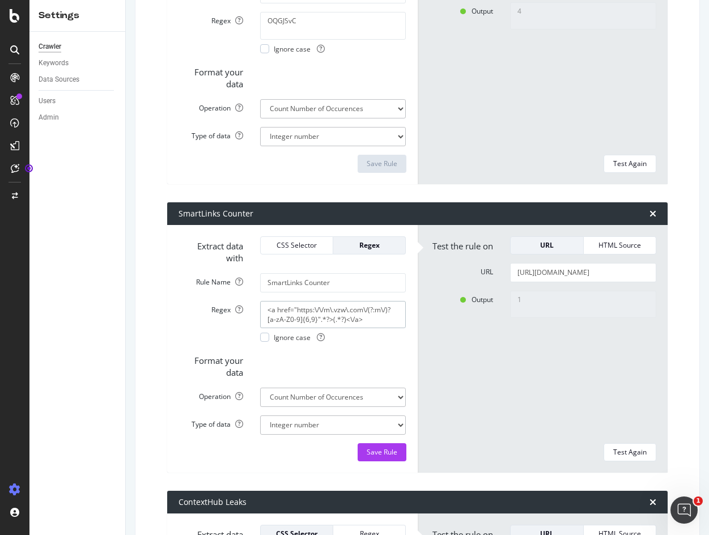
click at [263, 309] on textarea "<a href="https:\/\/m\.vzw\.com\/(?:m\/)?[a-zA-Z0-9]{6,9}".*?>(.*?)<\/a>" at bounding box center [333, 314] width 146 height 27
type textarea "href="https:\/\/m\.vzw\.com\/(?:m\/)?[a-zA-Z0-9]{6,9}".*?>(.*?)<\/a>"
click at [613, 453] on div "Test Again" at bounding box center [629, 452] width 33 height 10
click at [563, 83] on div "4" at bounding box center [582, 74] width 163 height 144
click at [521, 342] on div "15" at bounding box center [582, 363] width 163 height 144
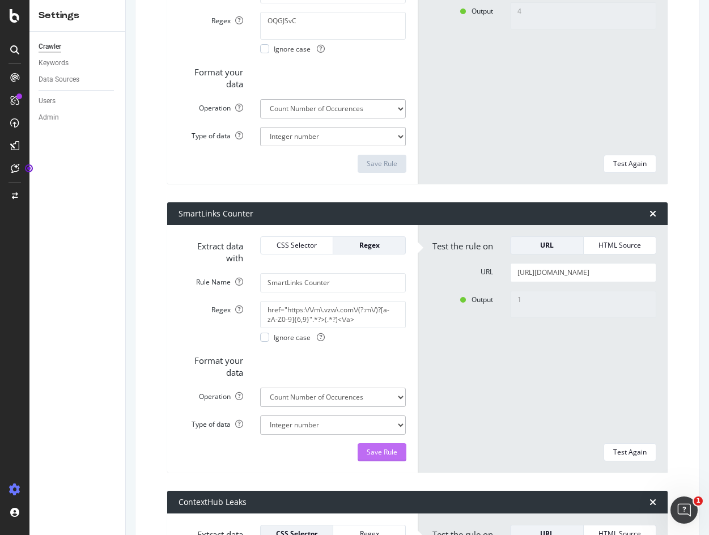
click at [380, 453] on div "Save Rule" at bounding box center [382, 452] width 31 height 10
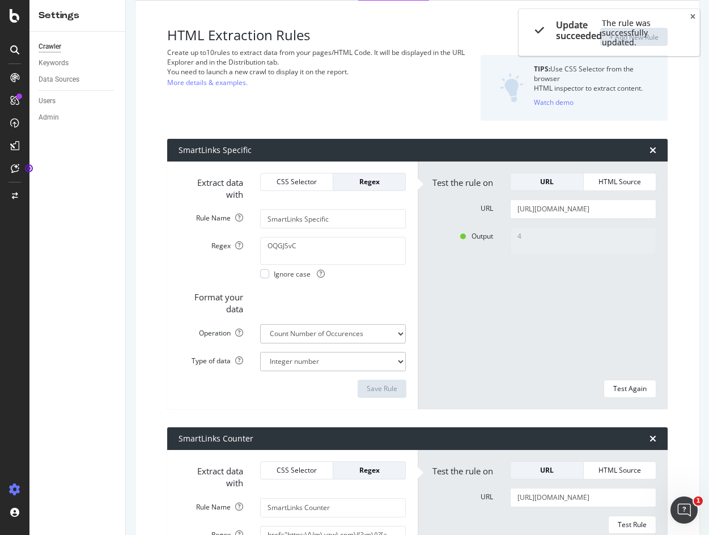
scroll to position [57, 0]
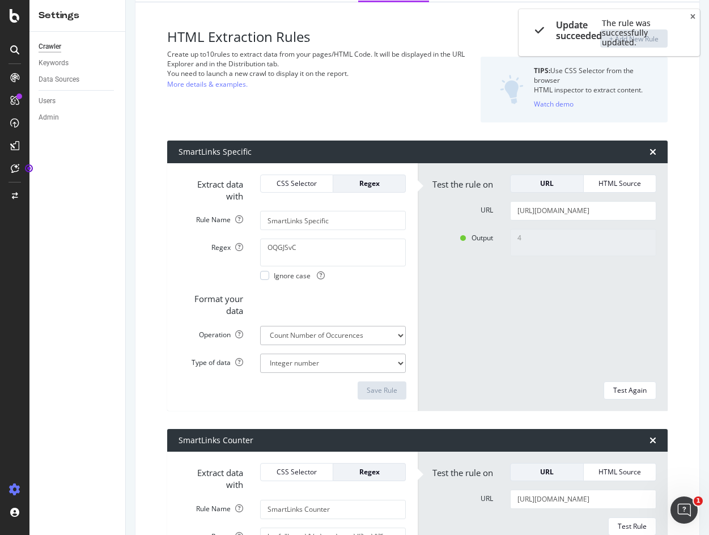
click at [530, 310] on div "4" at bounding box center [582, 301] width 163 height 144
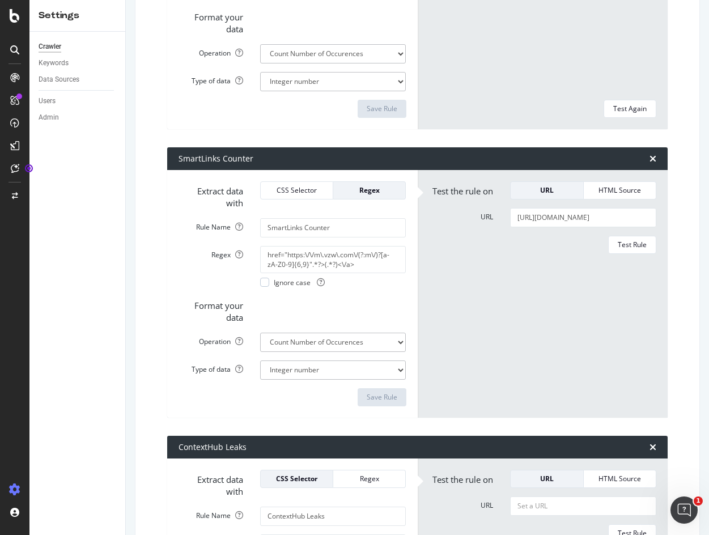
scroll to position [340, 0]
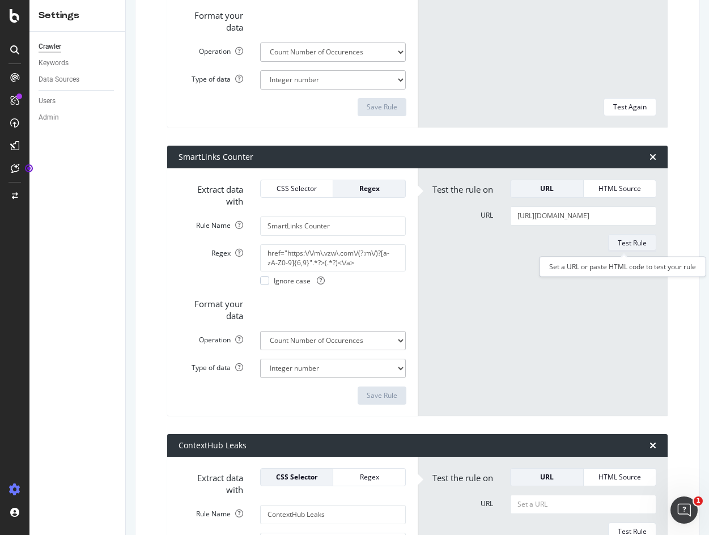
click at [617, 249] on div "Test Rule" at bounding box center [631, 243] width 29 height 16
click at [65, 263] on div "Crawler Keywords Data Sources Users Admin" at bounding box center [77, 283] width 96 height 503
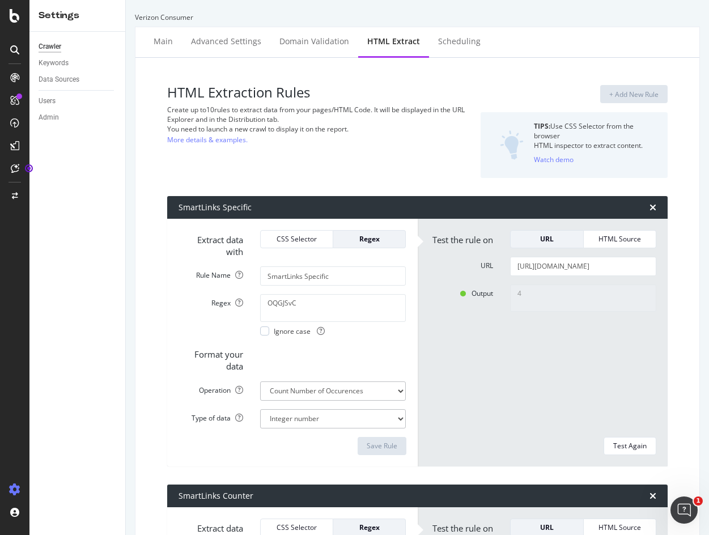
scroll to position [0, 0]
